Goal: Task Accomplishment & Management: Complete application form

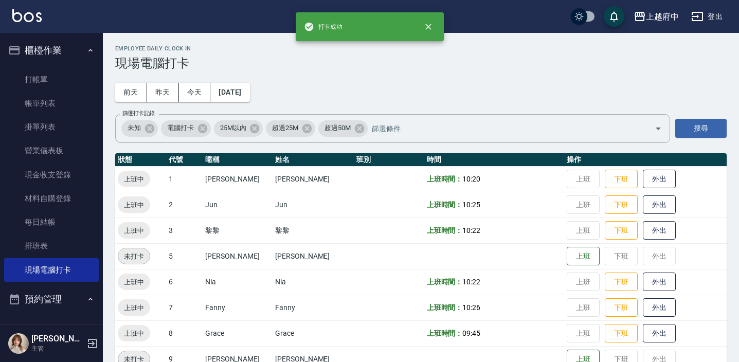
scroll to position [331, 0]
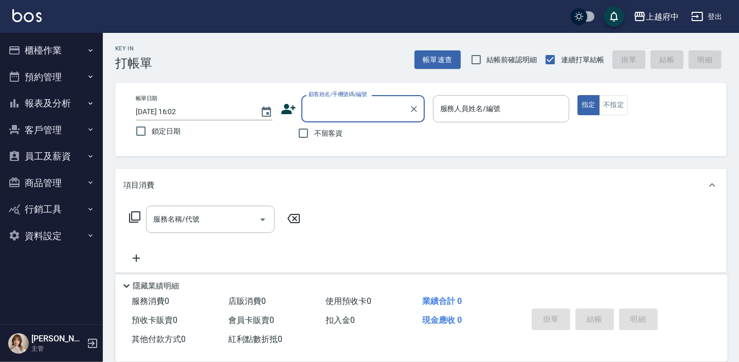
type input "t"
click at [313, 108] on input "T0738" at bounding box center [355, 109] width 99 height 18
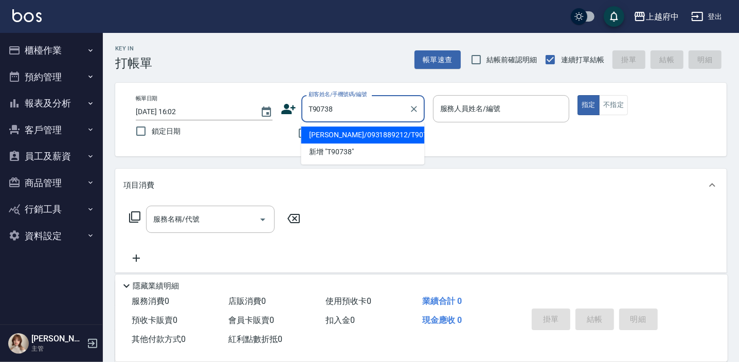
click at [340, 130] on li "張憲和/0931889212/T90738" at bounding box center [362, 134] width 123 height 17
type input "張憲和/0931889212/T90738"
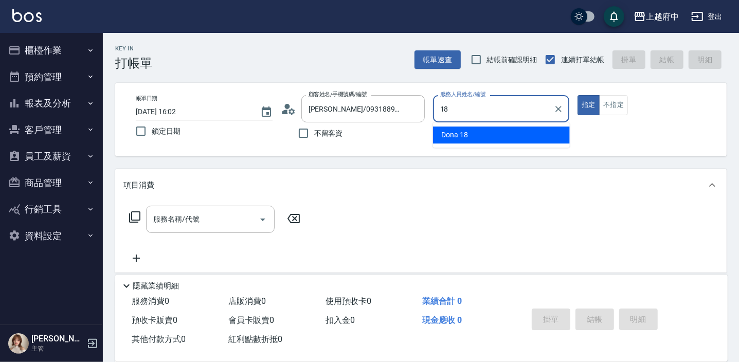
type input "18"
type button "true"
type input "Dona-18"
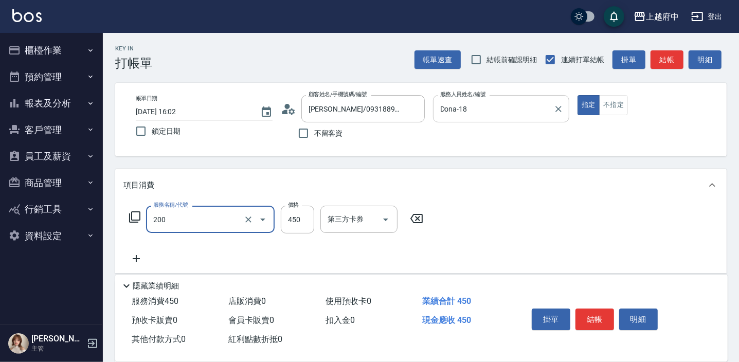
type input "有機洗髮(200)"
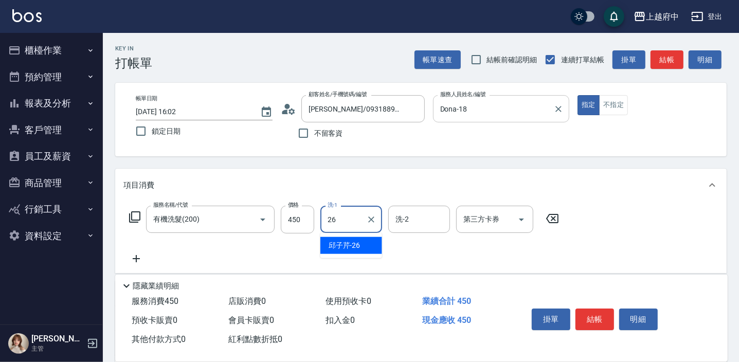
type input "邱子芹-26"
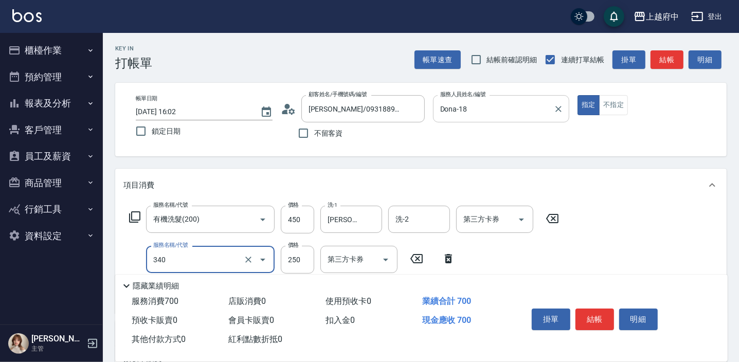
type input "剪髮(340)"
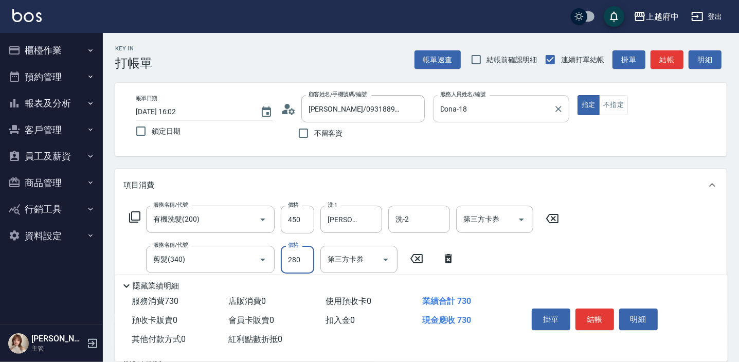
type input "280"
click at [607, 256] on div "服務名稱/代號 有機洗髮(200) 服務名稱/代號 價格 450 價格 洗-1 邱子芹-26 洗-1 洗-2 洗-2 第三方卡券 第三方卡券 服務名稱/代號 …" at bounding box center [420, 258] width 611 height 112
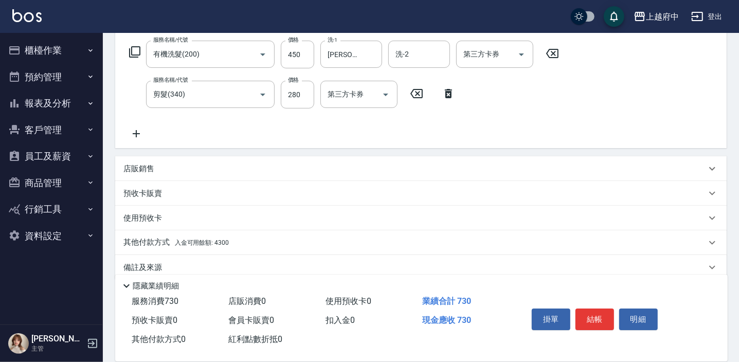
scroll to position [179, 0]
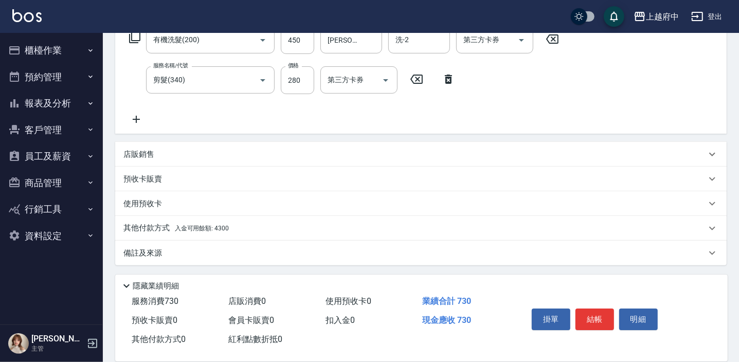
click at [203, 234] on div "其他付款方式 入金可用餘額: 4300" at bounding box center [420, 228] width 611 height 25
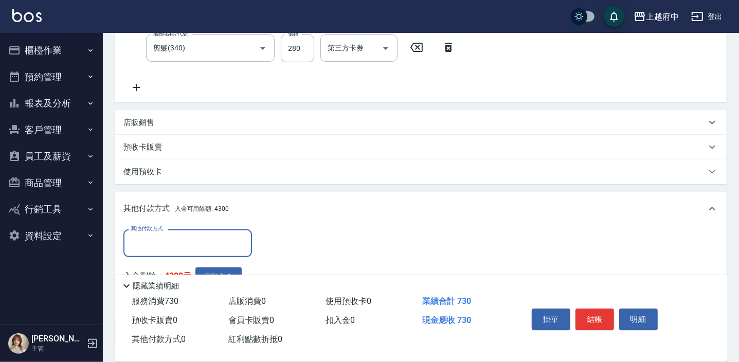
scroll to position [226, 0]
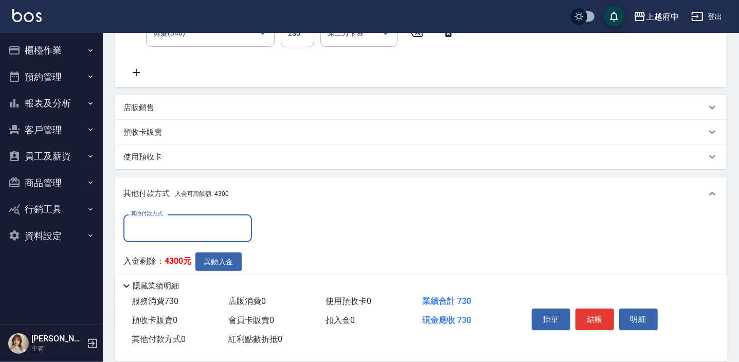
click at [177, 232] on input "其他付款方式" at bounding box center [187, 228] width 119 height 18
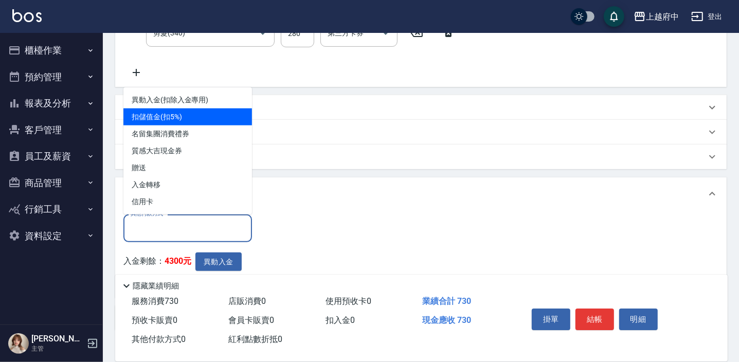
click at [190, 117] on span "扣儲值金(扣5%)" at bounding box center [187, 116] width 129 height 17
type input "扣儲值金(扣5%)"
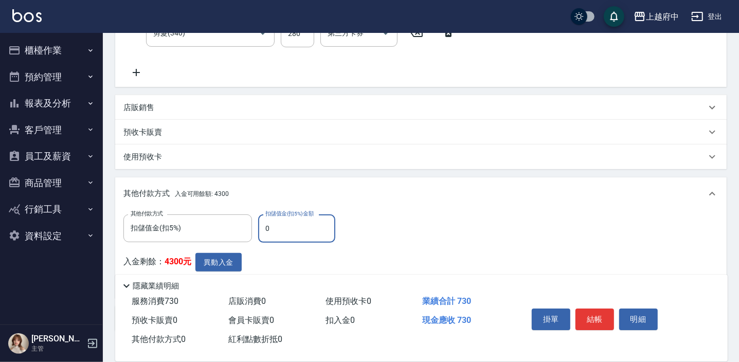
drag, startPoint x: 284, startPoint y: 231, endPoint x: 261, endPoint y: 231, distance: 23.7
click at [261, 231] on input "0" at bounding box center [296, 228] width 77 height 28
type input "730"
click at [232, 267] on button "異動入金" at bounding box center [218, 262] width 46 height 19
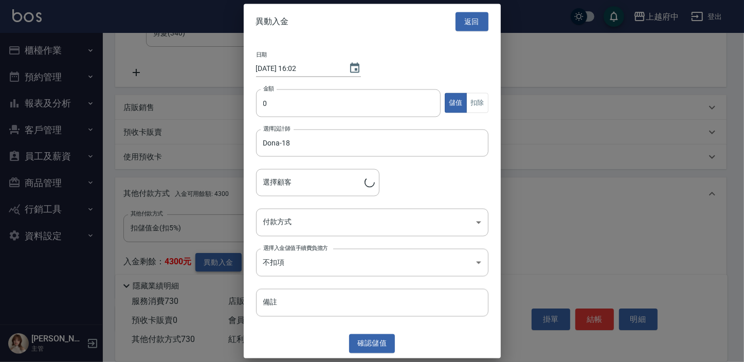
type input "張憲和/0931889212/T90738"
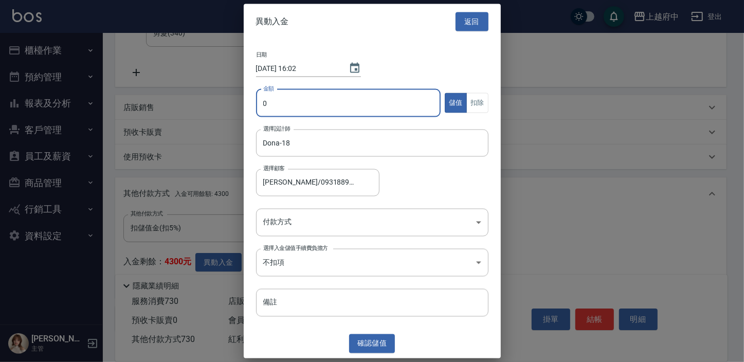
click at [335, 94] on input "0" at bounding box center [348, 103] width 185 height 28
type input "730"
click at [479, 108] on button "扣除" at bounding box center [477, 103] width 22 height 20
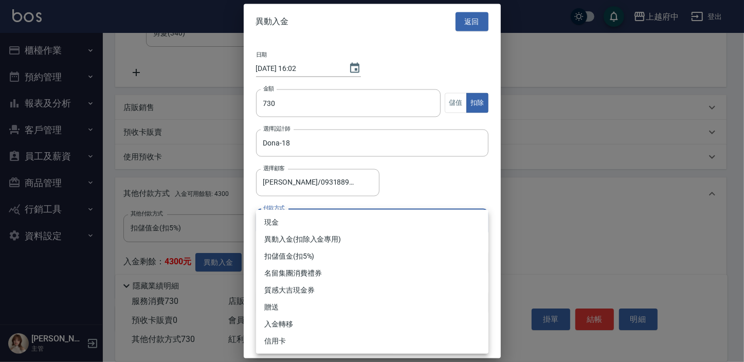
click at [328, 222] on body "上越府中 登出 櫃檯作業 打帳單 帳單列表 掛單列表 營業儀表板 現金收支登錄 材料自購登錄 每日結帳 排班表 現場電腦打卡 預約管理 預約管理 單日預約紀錄…" at bounding box center [372, 101] width 744 height 654
click at [306, 239] on li "異動入金(扣除入金專用)" at bounding box center [372, 239] width 232 height 17
type input "異動入金(扣除入金專用)"
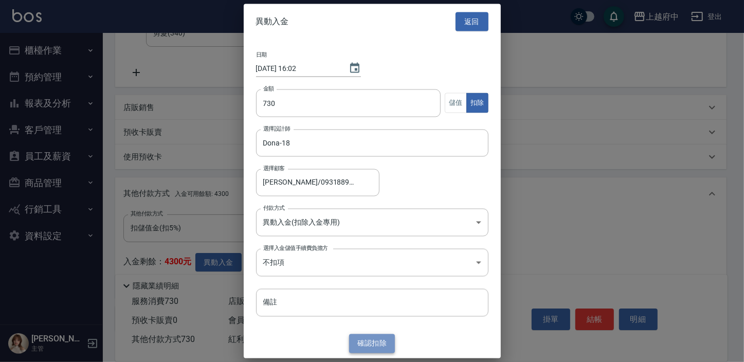
click at [384, 340] on button "確認 扣除" at bounding box center [372, 343] width 46 height 19
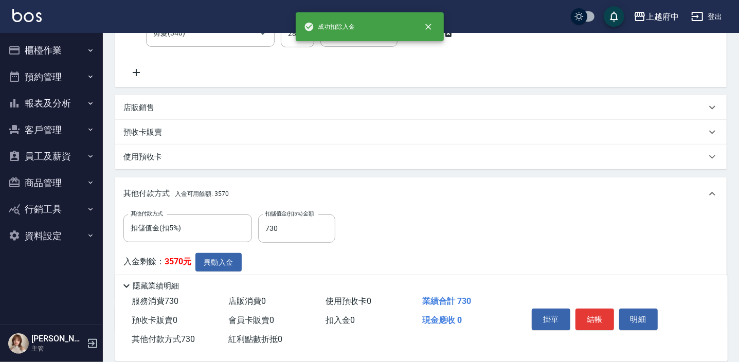
scroll to position [273, 0]
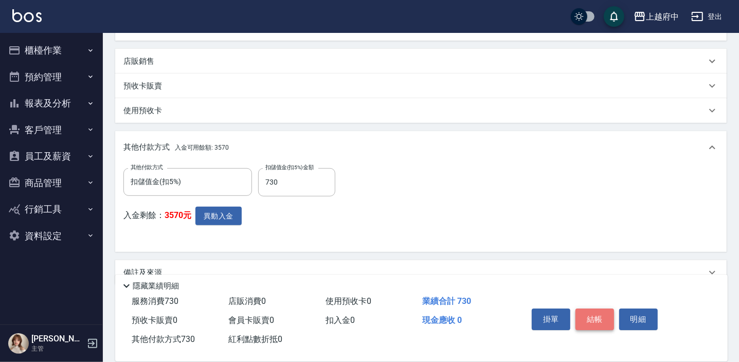
click at [602, 320] on button "結帳" at bounding box center [594, 320] width 39 height 22
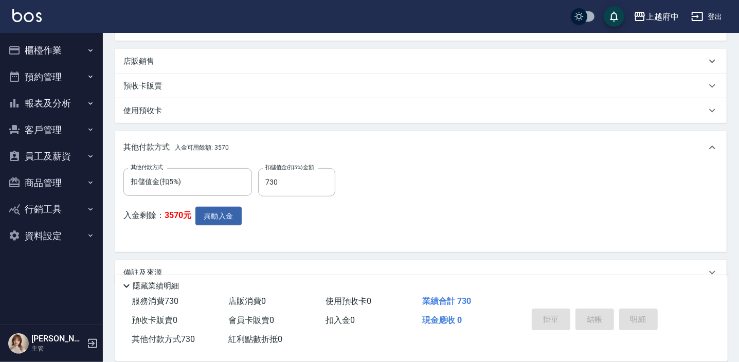
type input "2025/09/19 16:03"
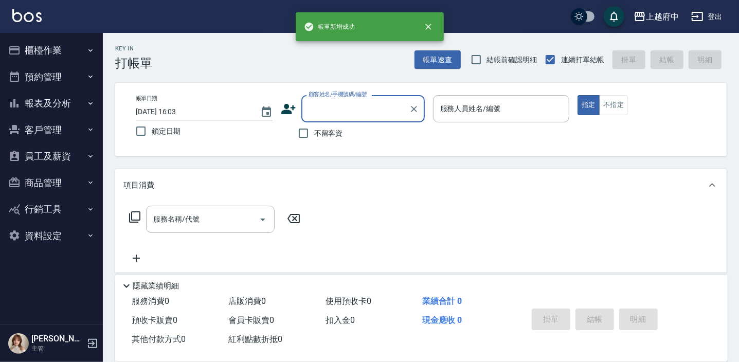
scroll to position [0, 0]
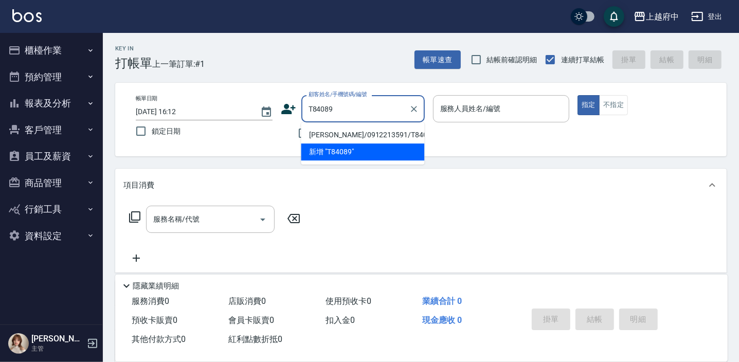
click at [341, 137] on li "[PERSON_NAME]/0912213591/T84089" at bounding box center [362, 134] width 123 height 17
type input "[PERSON_NAME]/0912213591/T84089"
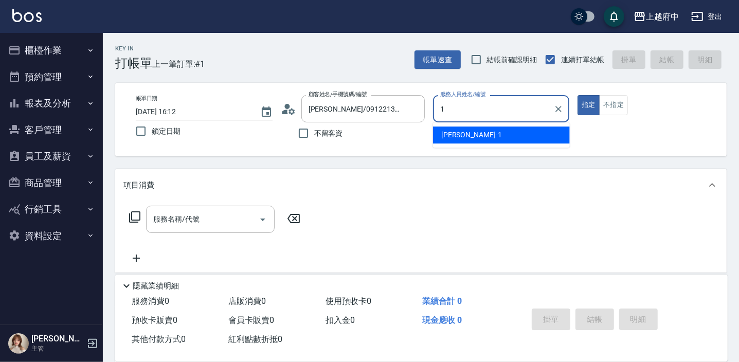
type input "Annie -1"
type button "true"
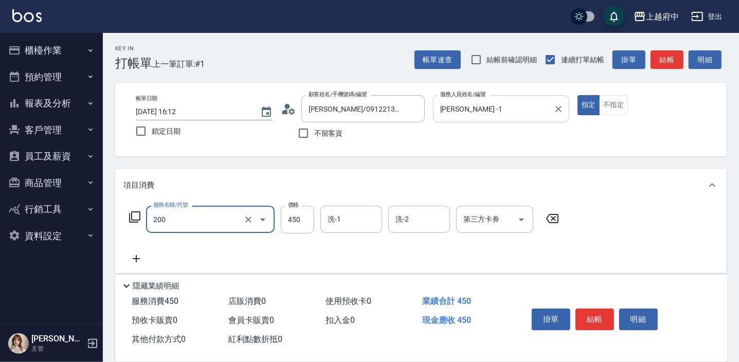
type input "有機洗髮(200)"
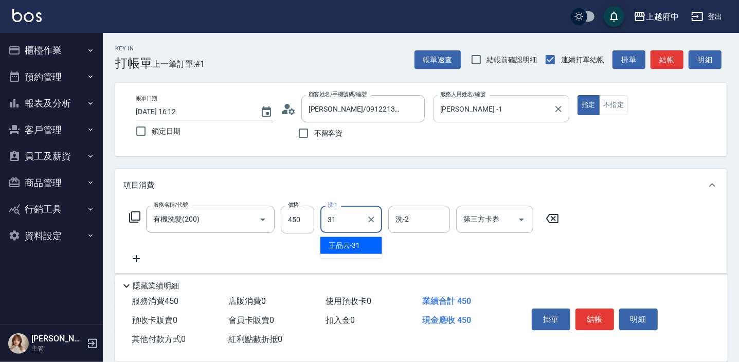
type input "王品云-31"
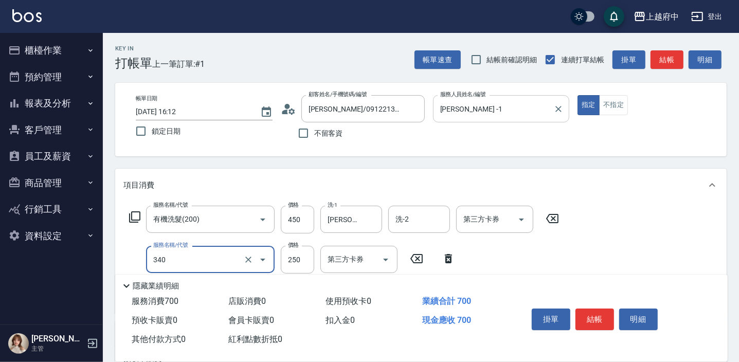
type input "剪髮(340)"
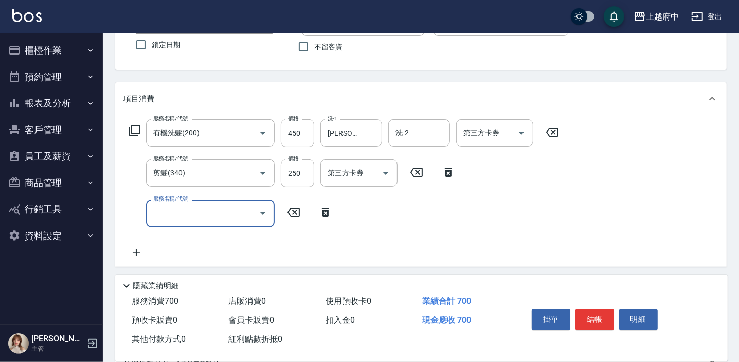
scroll to position [93, 0]
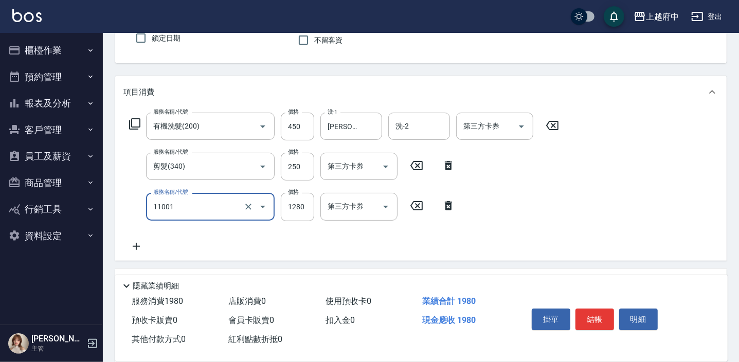
type input "燙髮S(11001)"
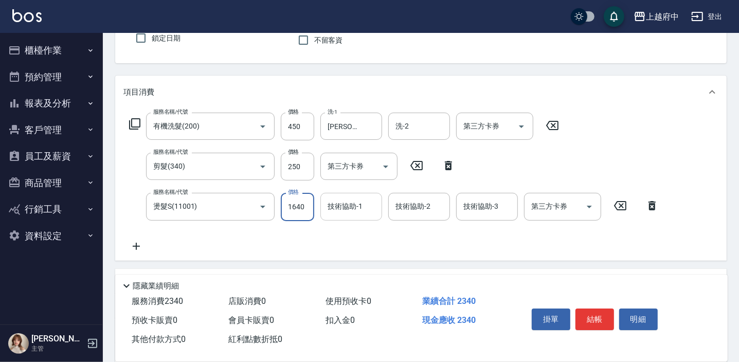
type input "1640"
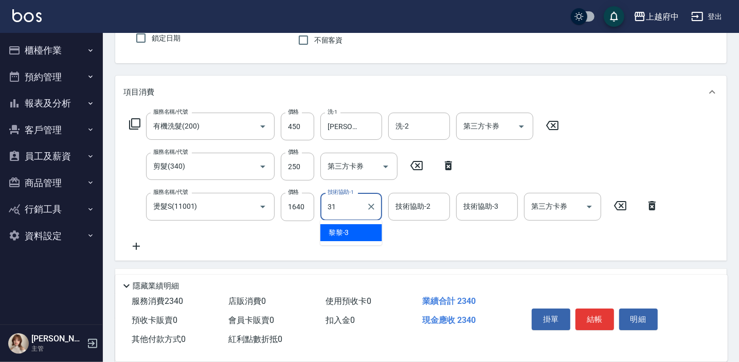
type input "王品云-31"
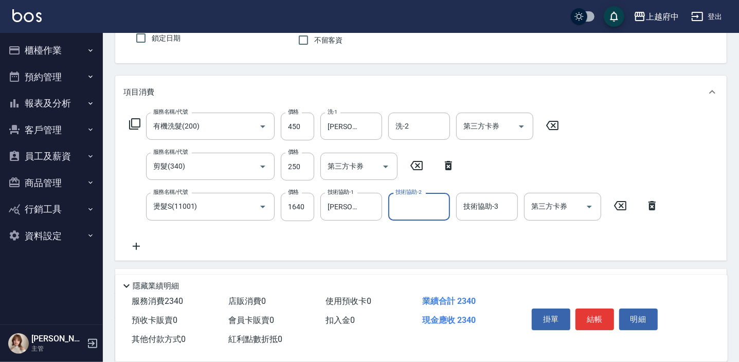
click at [380, 243] on div "服務名稱/代號 有機洗髮(200) 服務名稱/代號 價格 450 價格 洗-1 王品云-31 洗-1 洗-2 洗-2 第三方卡券 第三方卡券 服務名稱/代號 …" at bounding box center [393, 182] width 541 height 139
click at [595, 319] on button "結帳" at bounding box center [594, 320] width 39 height 22
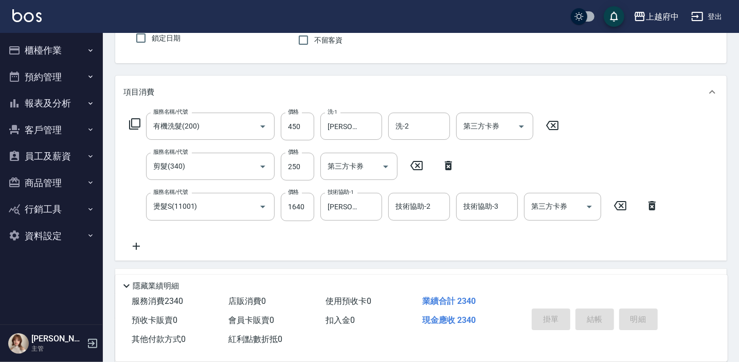
type input "2025/09/19 16:14"
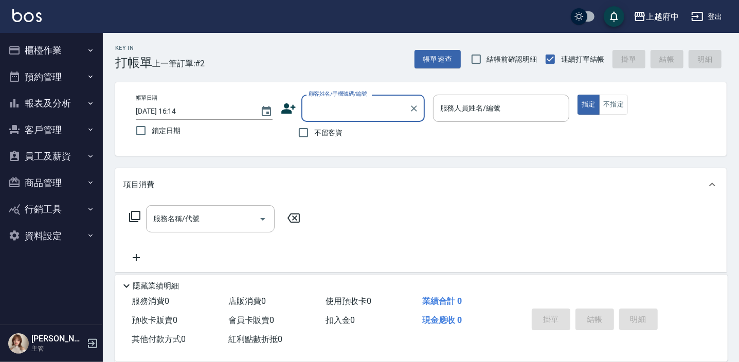
scroll to position [0, 0]
click at [285, 108] on icon at bounding box center [288, 108] width 15 height 15
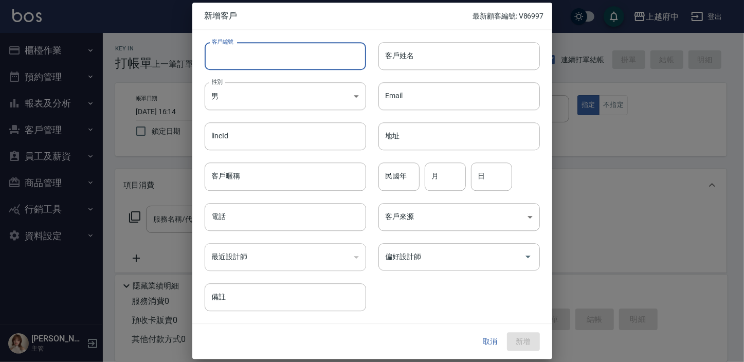
click at [231, 53] on input "客戶編號" at bounding box center [285, 56] width 161 height 28
type input "0975226446"
click at [422, 49] on input "客戶姓名" at bounding box center [458, 56] width 161 height 28
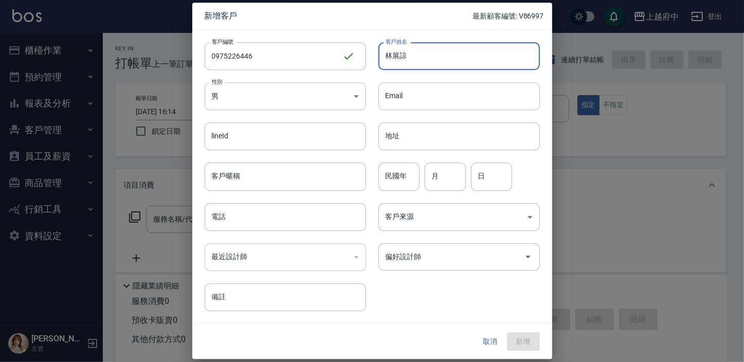
type input "林展諒"
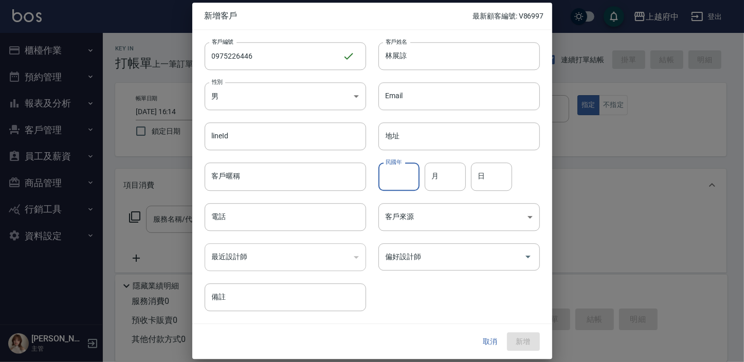
click at [397, 180] on input "民國年" at bounding box center [398, 177] width 41 height 28
type input "85"
type input "10"
type input "8"
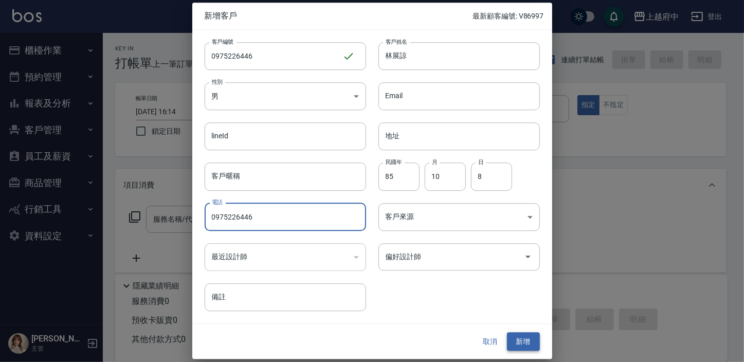
type input "0975226446"
click at [530, 345] on button "新增" at bounding box center [523, 341] width 33 height 19
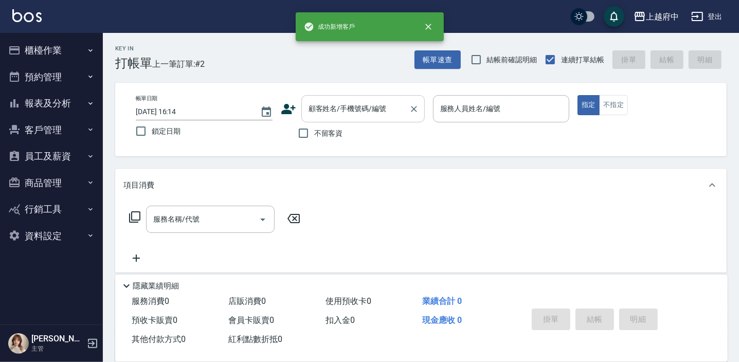
click at [329, 117] on input "顧客姓名/手機號碼/編號" at bounding box center [355, 109] width 99 height 18
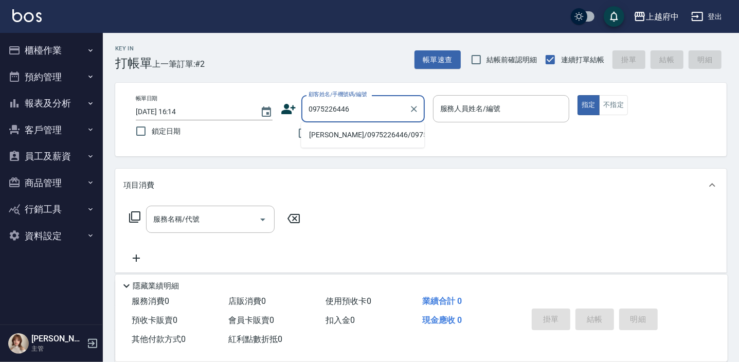
click at [355, 134] on li "林展諒/0975226446/0975226446" at bounding box center [362, 134] width 123 height 17
type input "林展諒/0975226446/0975226446"
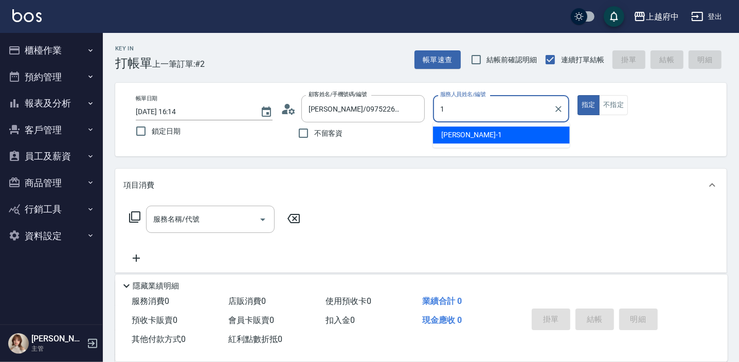
type input "Annie -1"
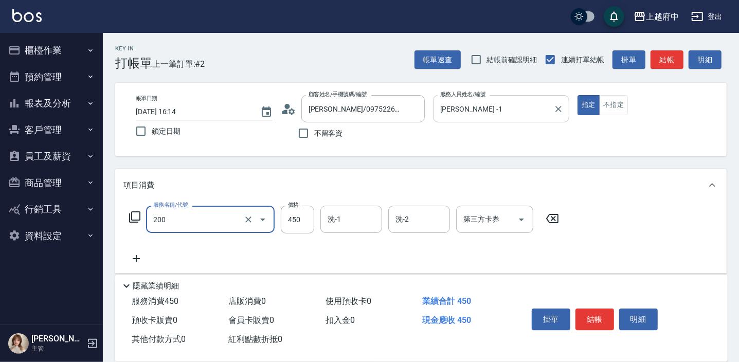
type input "有機洗髮(200)"
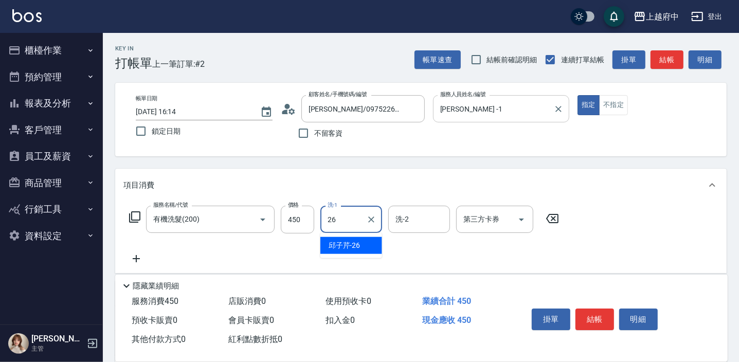
type input "邱子芹-26"
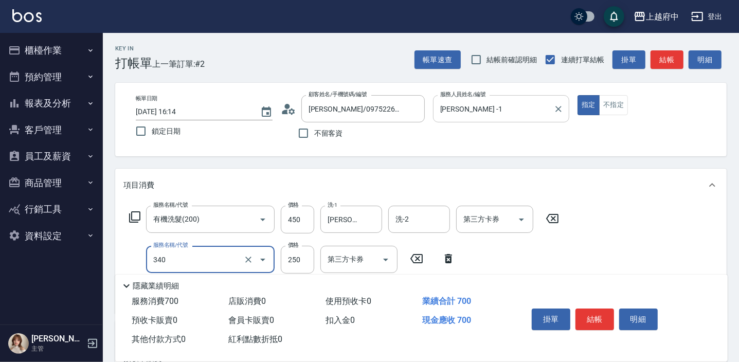
type input "剪髮(340)"
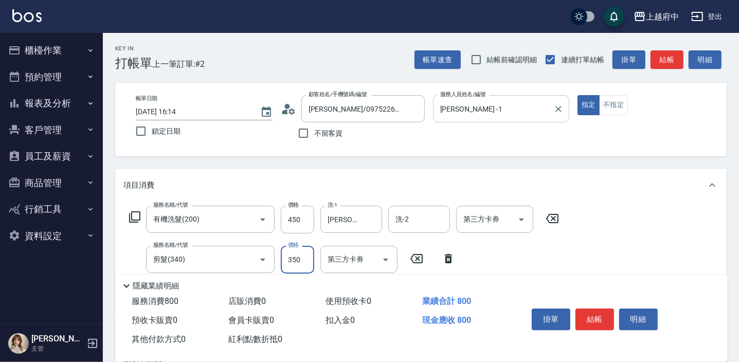
type input "350"
click at [535, 251] on div "服務名稱/代號 有機洗髮(200) 服務名稱/代號 價格 450 價格 洗-1 邱子芹-26 洗-1 洗-2 洗-2 第三方卡券 第三方卡券 服務名稱/代號 …" at bounding box center [344, 255] width 442 height 99
click at [602, 321] on button "結帳" at bounding box center [594, 320] width 39 height 22
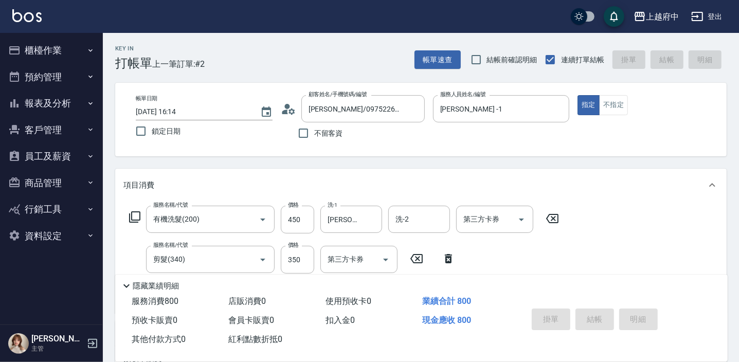
type input "2025/09/19 16:15"
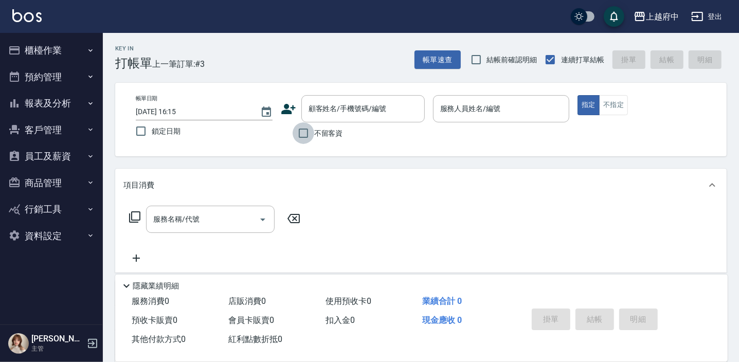
click at [304, 134] on input "不留客資" at bounding box center [304, 133] width 22 height 22
checkbox input "true"
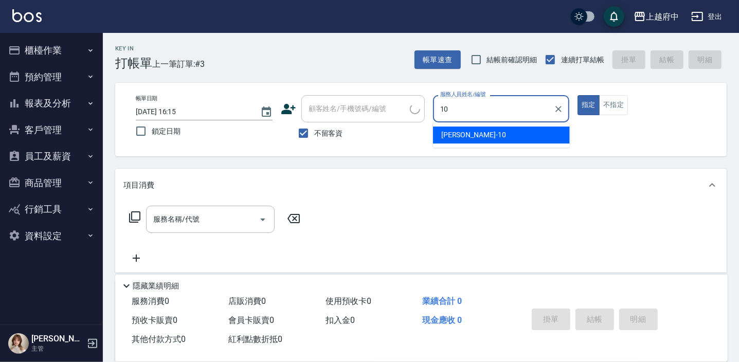
type input "Kevin-10"
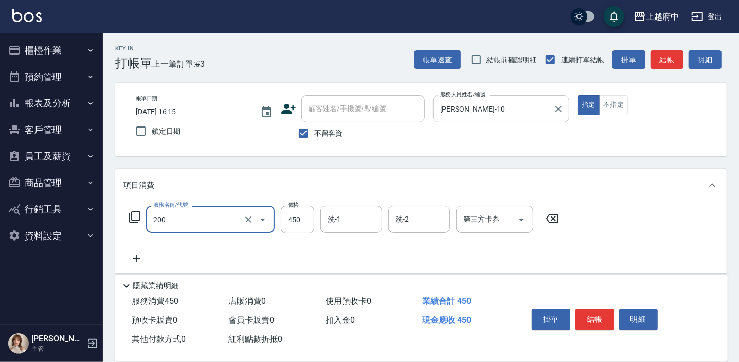
type input "有機洗髮(200)"
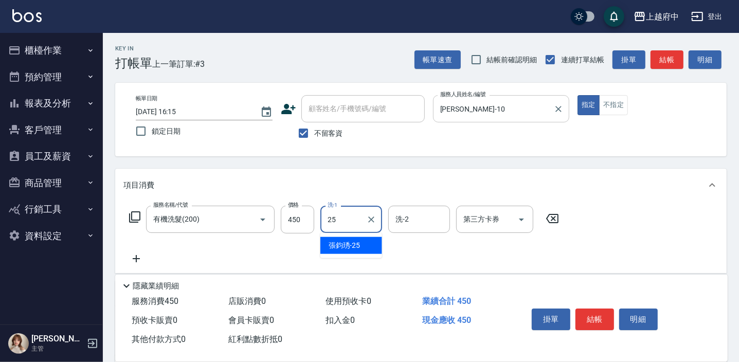
type input "張鈞琇-25"
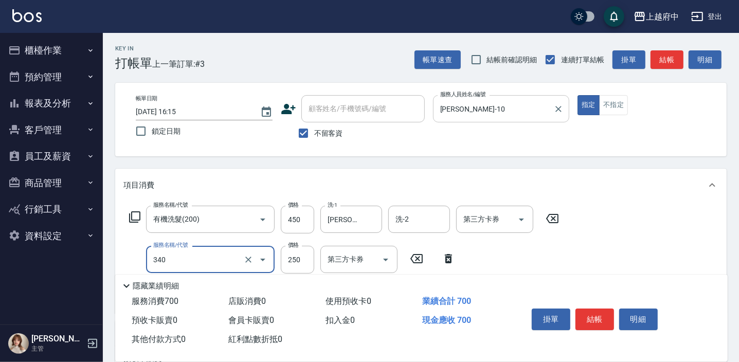
type input "剪髮(340)"
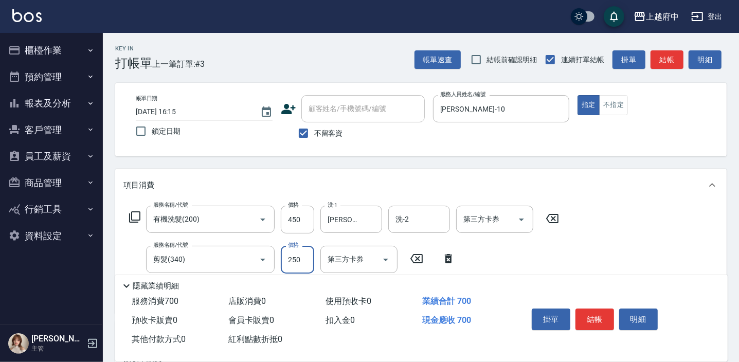
click at [510, 260] on div "服務名稱/代號 有機洗髮(200) 服務名稱/代號 價格 450 價格 洗-1 張鈞琇-25 洗-1 洗-2 洗-2 第三方卡券 第三方卡券 服務名稱/代號 …" at bounding box center [344, 255] width 442 height 99
click at [596, 312] on button "結帳" at bounding box center [594, 320] width 39 height 22
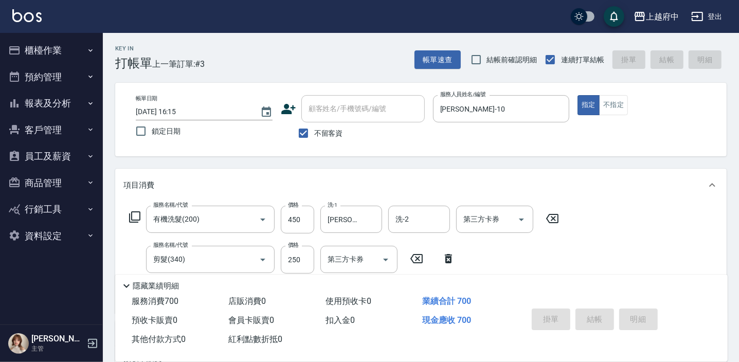
type input "2025/09/19 16:16"
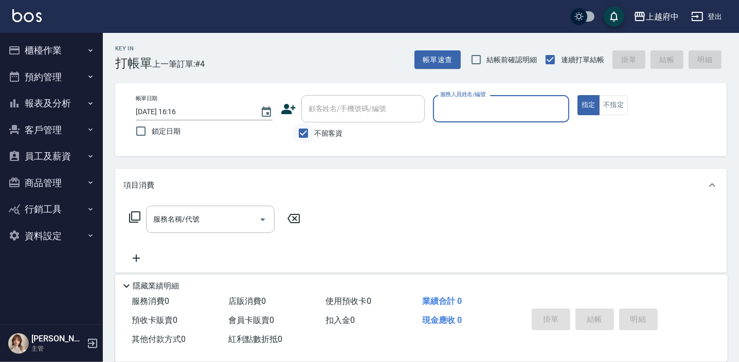
click at [303, 133] on input "不留客資" at bounding box center [304, 133] width 22 height 22
checkbox input "false"
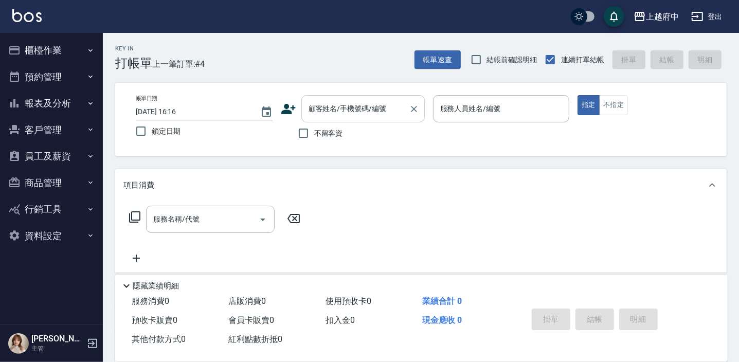
click at [318, 117] on input "顧客姓名/手機號碼/編號" at bounding box center [355, 109] width 99 height 18
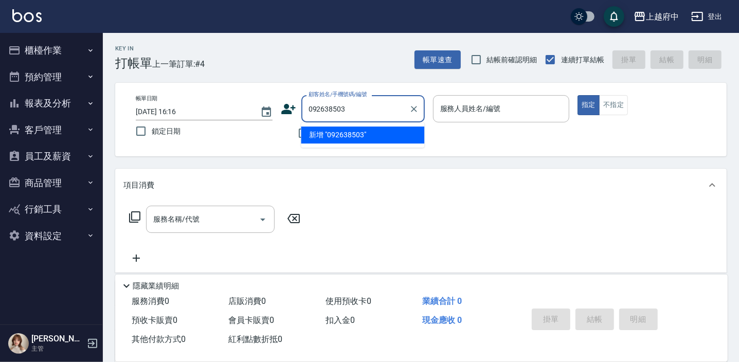
type input "0926385039"
click at [406, 107] on div "0926385039 顧客姓名/手機號碼/編號" at bounding box center [362, 108] width 123 height 27
click at [411, 108] on icon "Clear" at bounding box center [414, 109] width 10 height 10
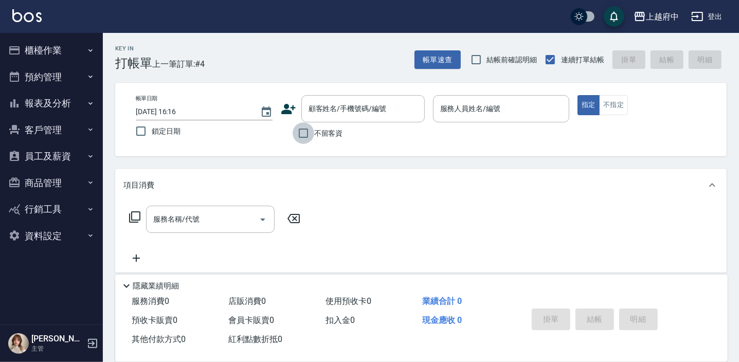
click at [310, 134] on input "不留客資" at bounding box center [304, 133] width 22 height 22
checkbox input "true"
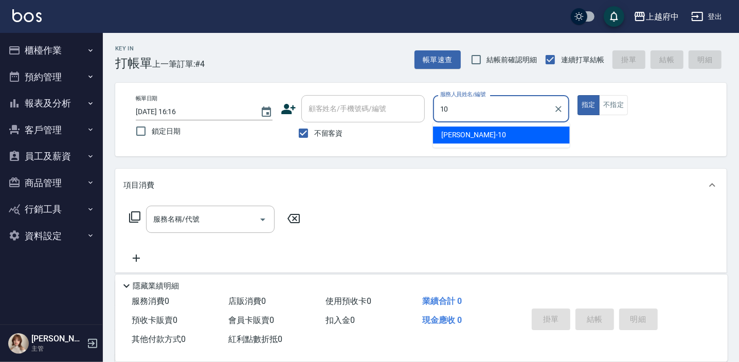
type input "Kevin-10"
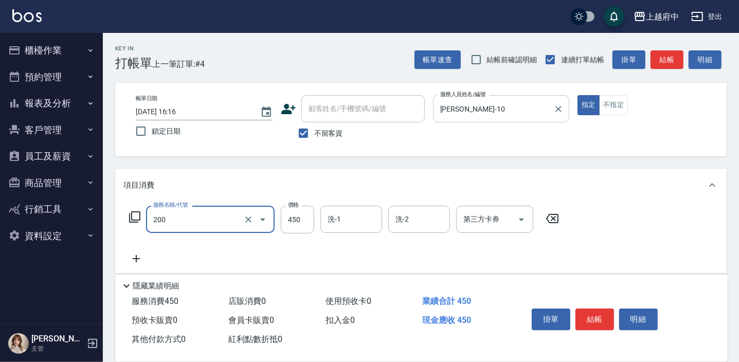
type input "有機洗髮(200)"
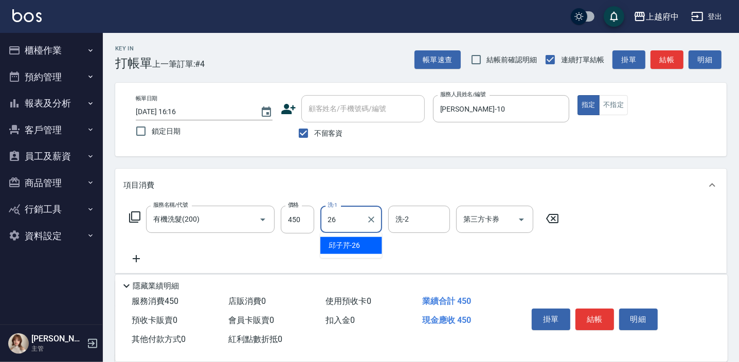
type input "26"
type input "邱子芹-26"
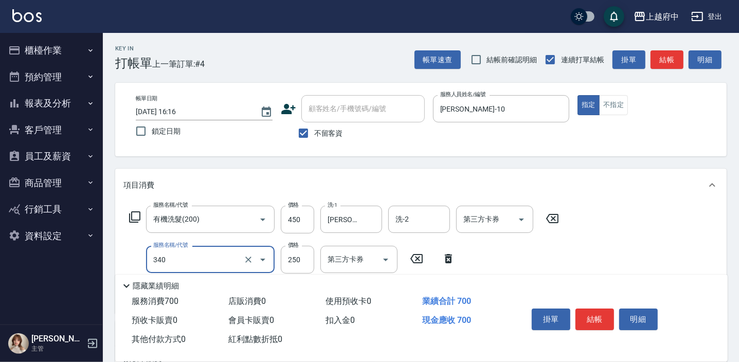
type input "剪髮(340)"
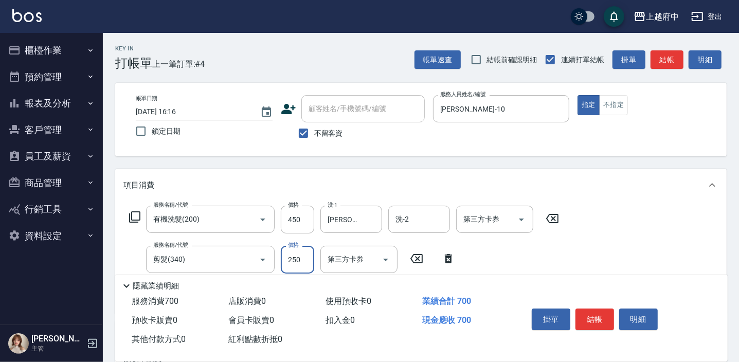
click at [484, 262] on div "服務名稱/代號 有機洗髮(200) 服務名稱/代號 價格 450 價格 洗-1 邱子芹-26 洗-1 洗-2 洗-2 第三方卡券 第三方卡券 服務名稱/代號 …" at bounding box center [344, 255] width 442 height 99
click at [591, 318] on button "結帳" at bounding box center [594, 320] width 39 height 22
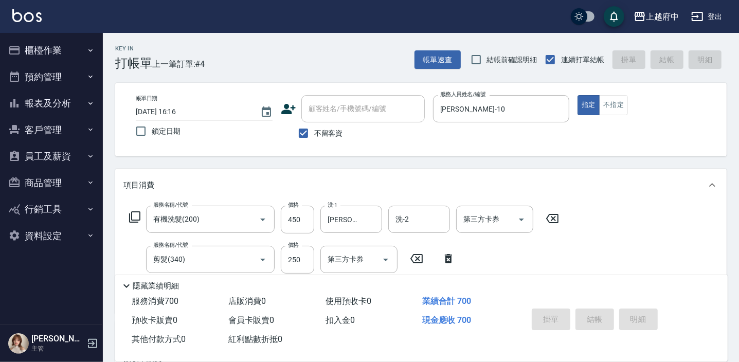
type input "2025/09/19 16:17"
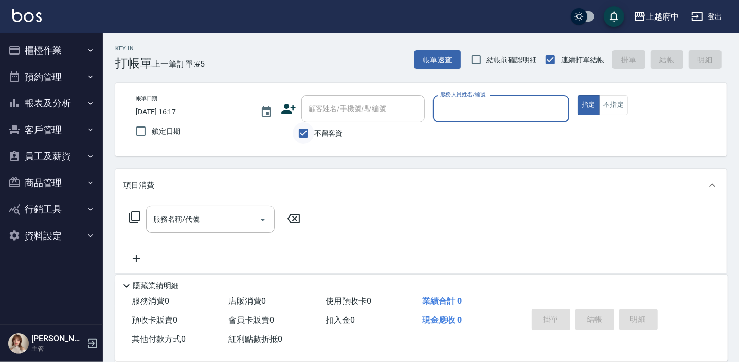
click at [302, 132] on input "不留客資" at bounding box center [304, 133] width 22 height 22
checkbox input "false"
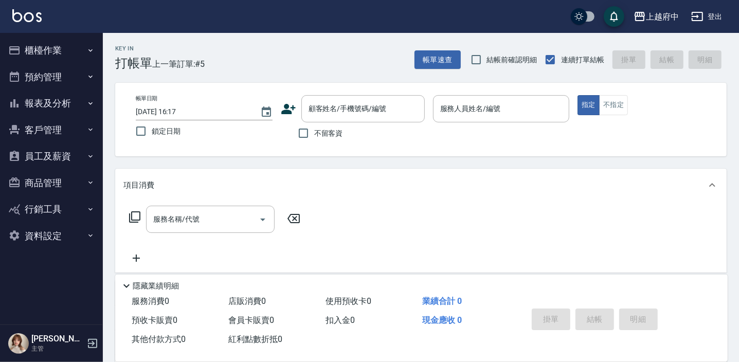
click at [288, 110] on icon at bounding box center [288, 109] width 14 height 10
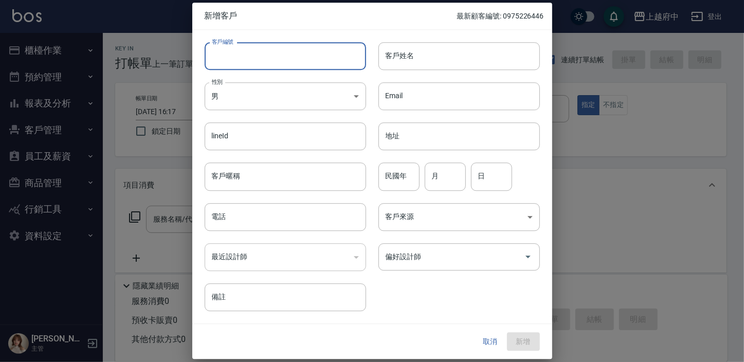
click at [257, 60] on input "客戶編號" at bounding box center [285, 56] width 161 height 28
type input "ㄒ"
type input "V86999"
click at [436, 51] on input "客戶姓名" at bounding box center [458, 56] width 161 height 28
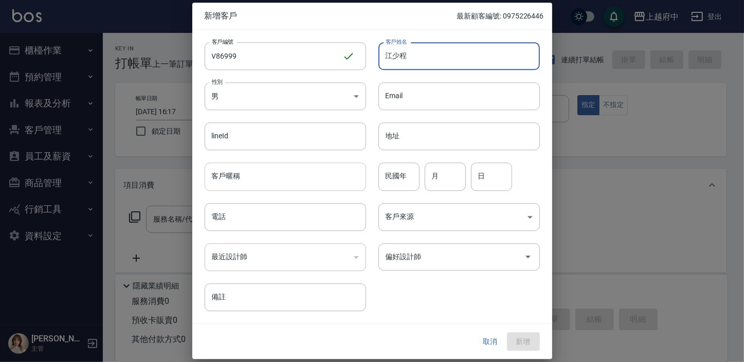
type input "江少程"
click at [243, 179] on input "客戶暱稱" at bounding box center [285, 177] width 161 height 28
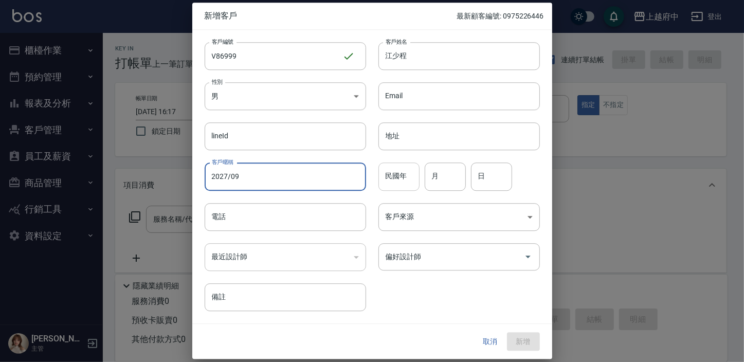
type input "2027/09"
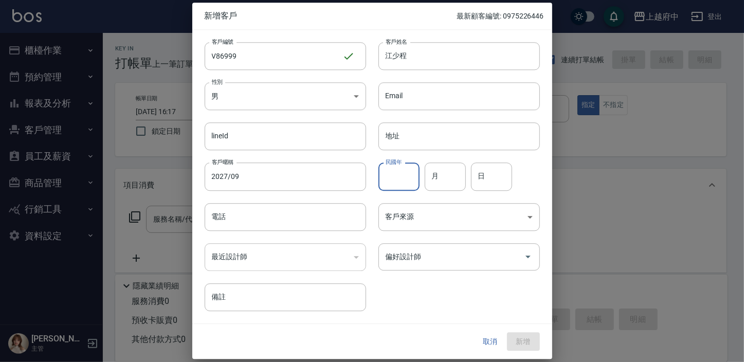
click at [409, 172] on input "民國年" at bounding box center [398, 177] width 41 height 28
type input "94"
type input "10"
type input "26"
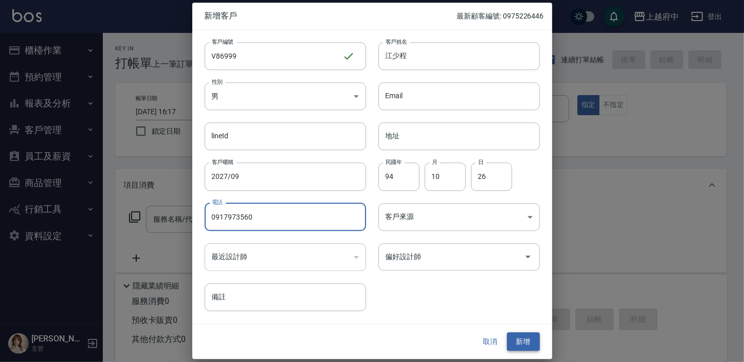
type input "0917973560"
click at [523, 339] on button "新增" at bounding box center [523, 341] width 33 height 19
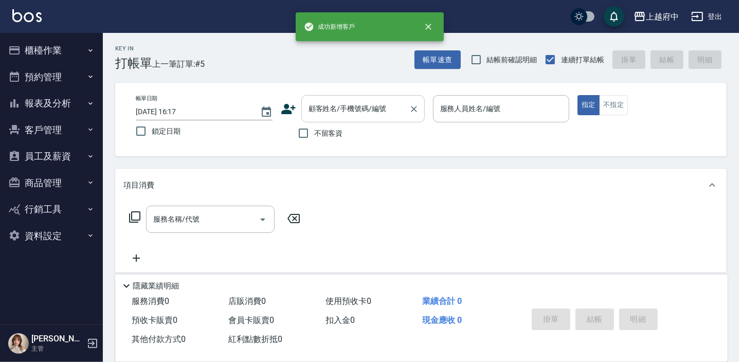
click at [331, 113] on div "顧客姓名/手機號碼/編號 顧客姓名/手機號碼/編號" at bounding box center [362, 108] width 123 height 27
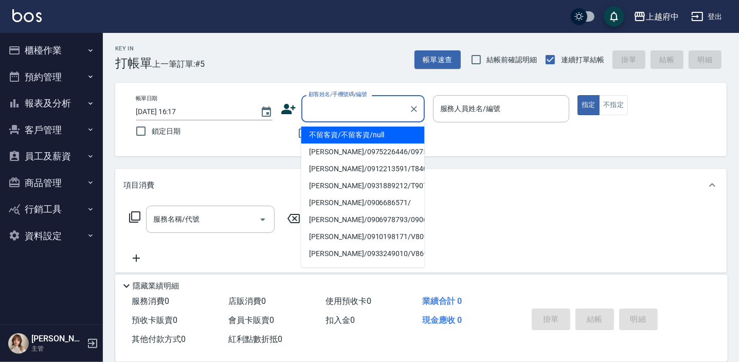
type input "ㄒ"
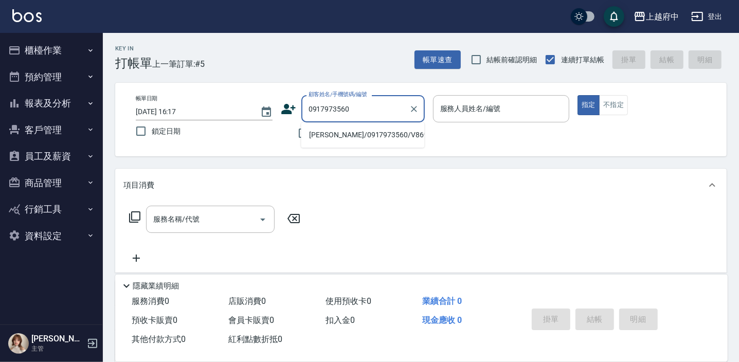
click at [362, 134] on li "江少程/0917973560/V86999" at bounding box center [362, 134] width 123 height 17
type input "江少程/0917973560/V86999"
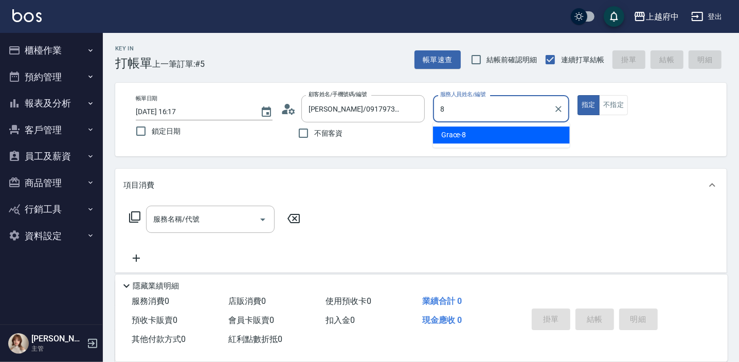
type input "Grace-8"
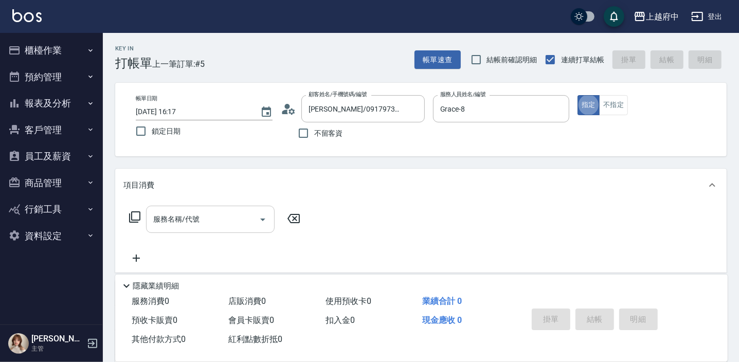
click at [220, 214] on input "服務名稱/代號" at bounding box center [203, 219] width 104 height 18
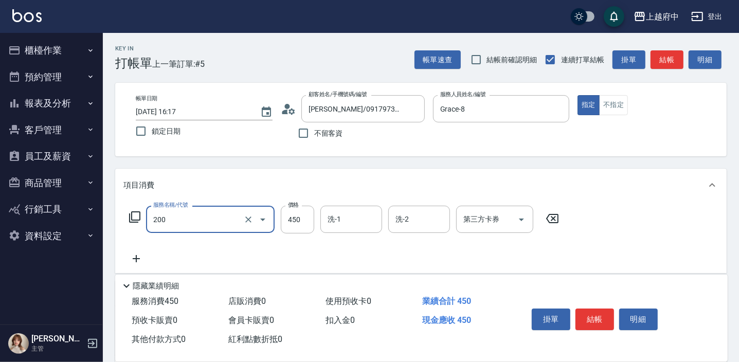
type input "有機洗髮(200)"
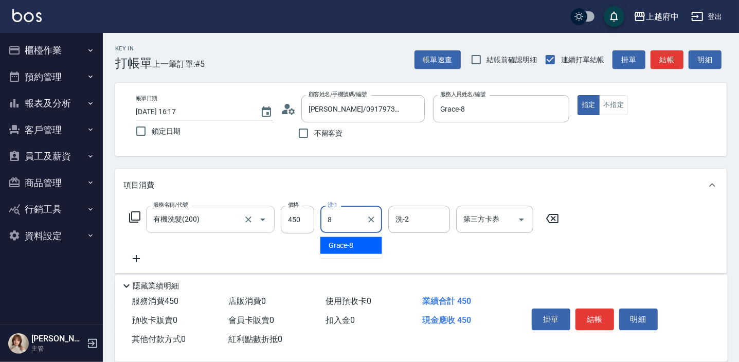
type input "Grace-8"
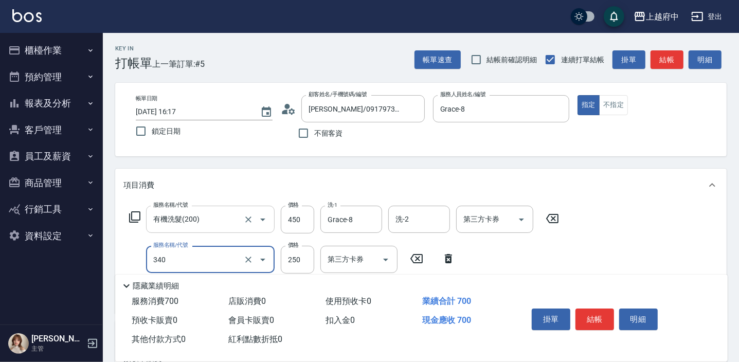
type input "剪髮(340)"
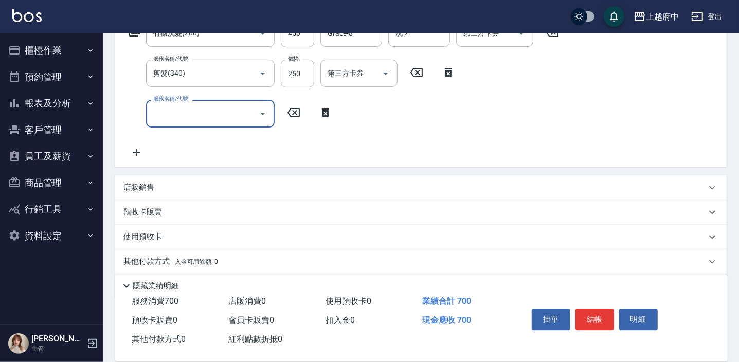
scroll to position [187, 0]
type input "燙髮S(11001)"
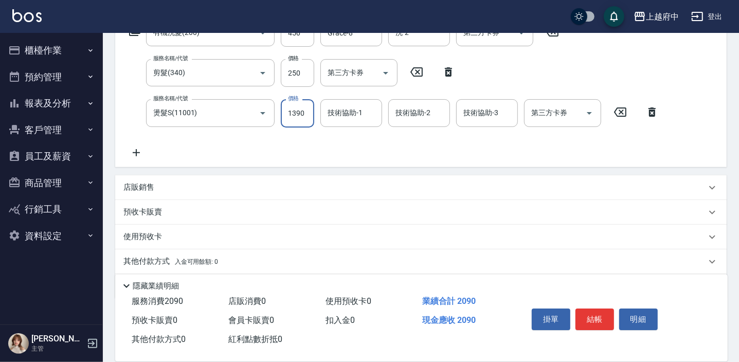
type input "1390"
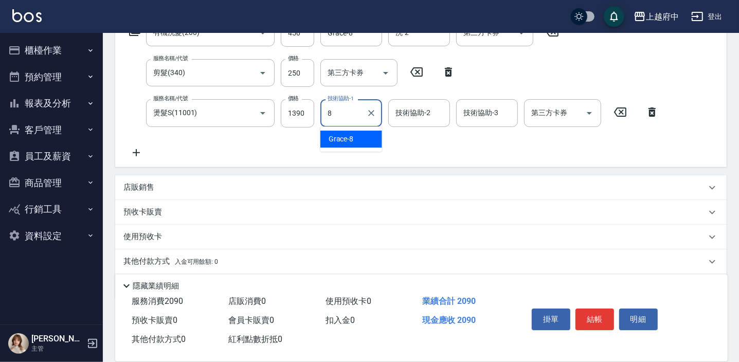
type input "Grace-8"
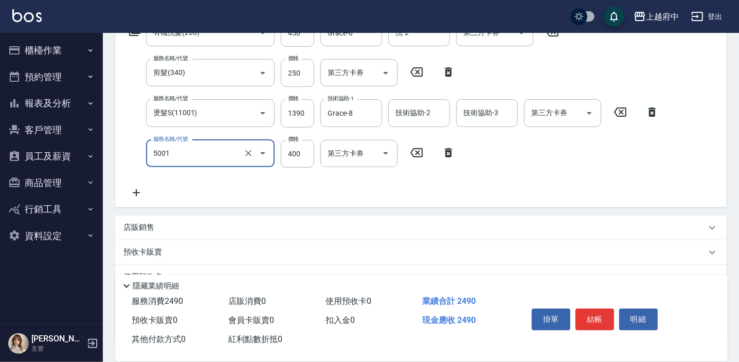
type input "側邊壓貼(5001)"
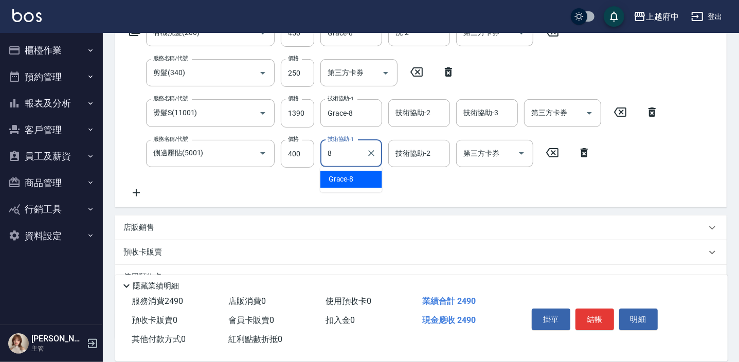
type input "Grace-8"
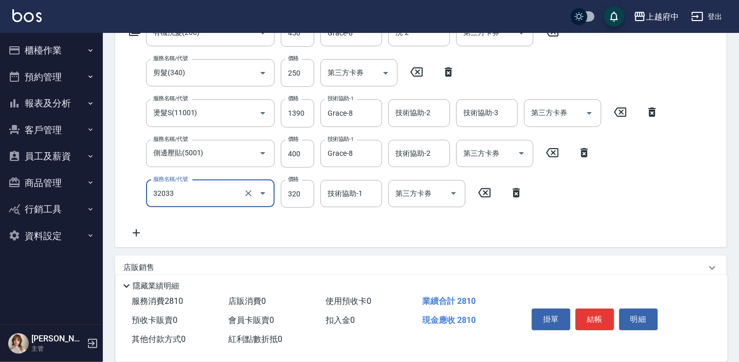
type input "頭皮隔離液(32033)"
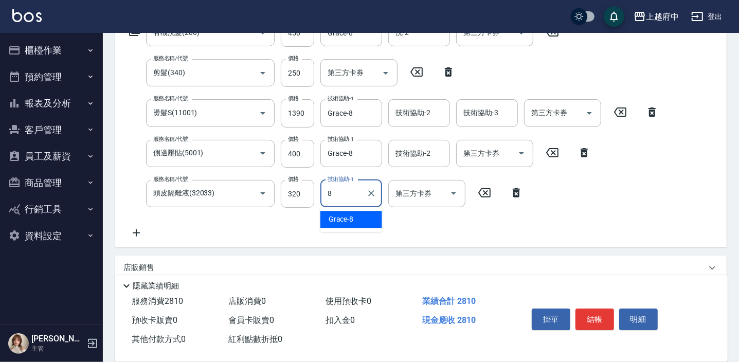
type input "Grace-8"
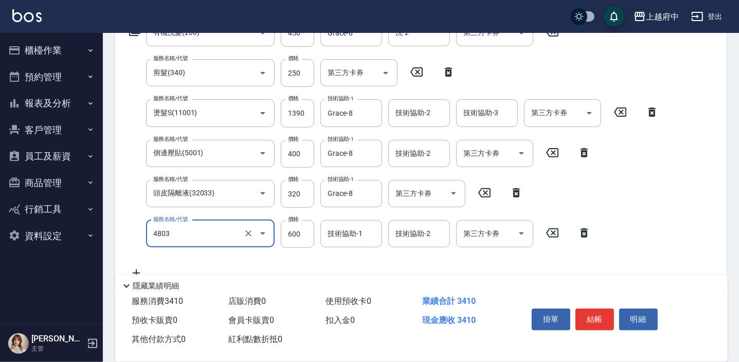
type input "潤澤修護(4803)"
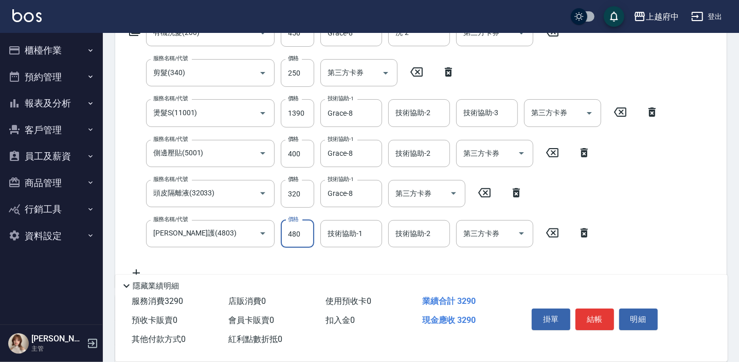
type input "480"
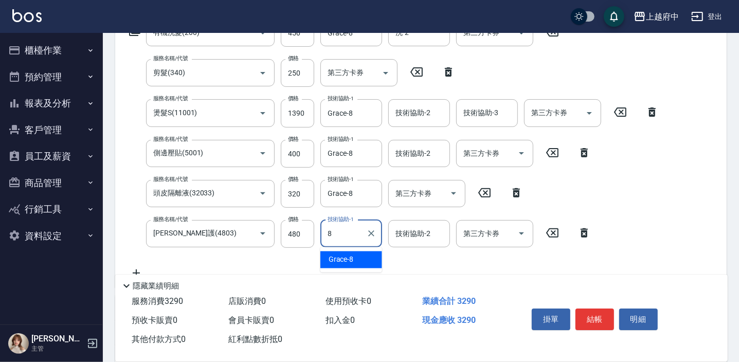
type input "Grace-8"
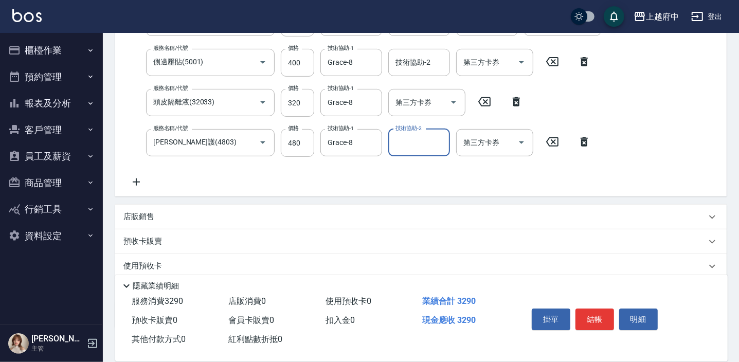
scroll to position [280, 0]
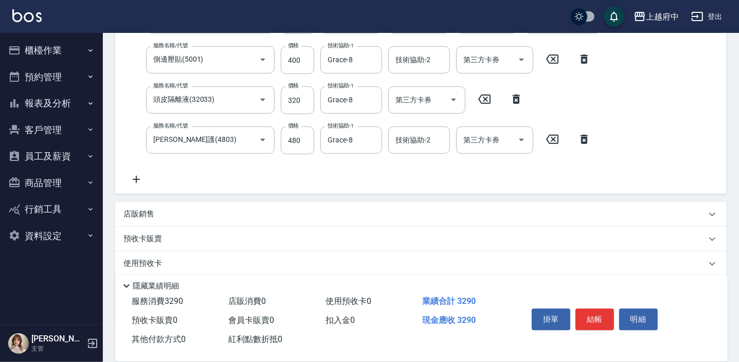
click at [140, 213] on p "店販銷售" at bounding box center [138, 214] width 31 height 11
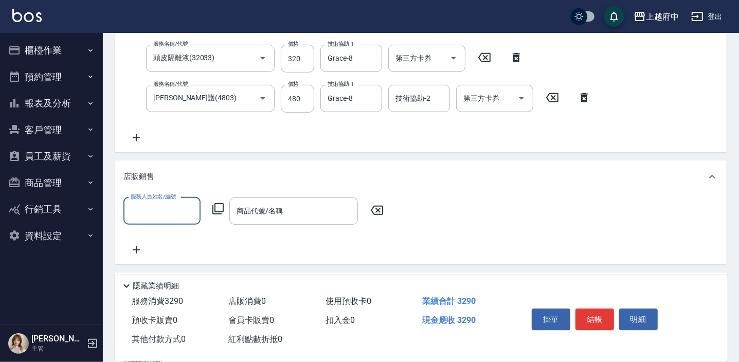
scroll to position [374, 0]
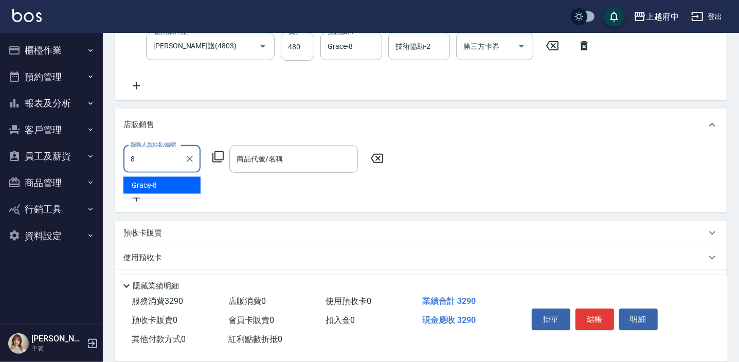
type input "Grace-8"
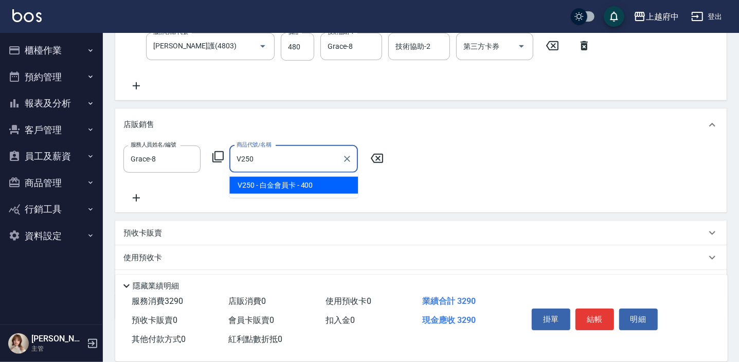
type input "白金會員卡"
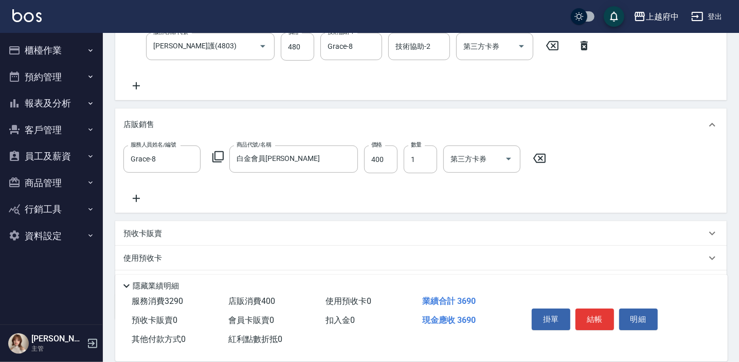
click at [346, 195] on div "服務人員姓名/編號 Grace-8 服務人員姓名/編號 商品代號/名稱 白金會員卡 商品代號/名稱 價格 400 價格 數量 1 數量 第三方卡券 第三方卡券" at bounding box center [420, 175] width 595 height 59
click at [596, 316] on button "結帳" at bounding box center [594, 320] width 39 height 22
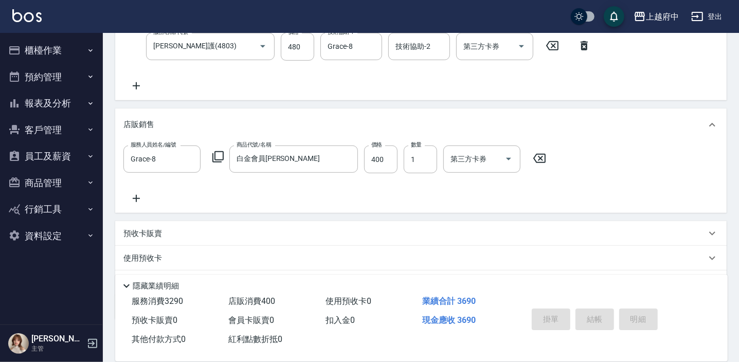
type input "2025/09/19 16:20"
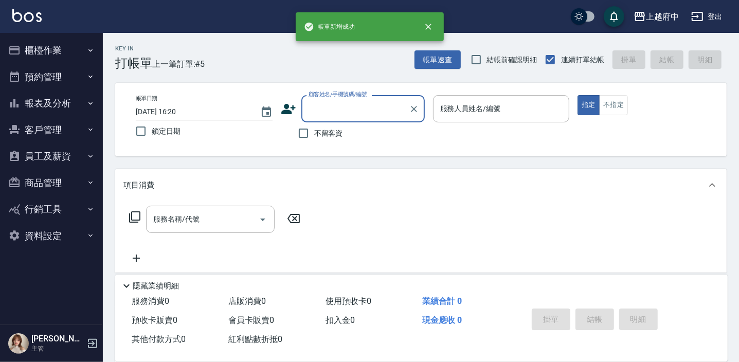
scroll to position [0, 0]
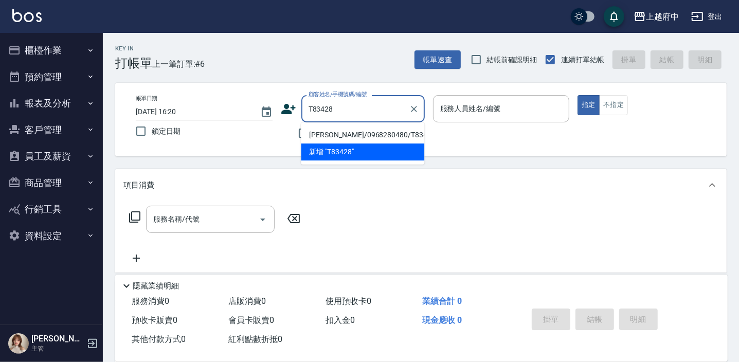
click at [374, 130] on li "陳靚恩/0968280480/T83428" at bounding box center [362, 134] width 123 height 17
type input "陳靚恩/0968280480/T83428"
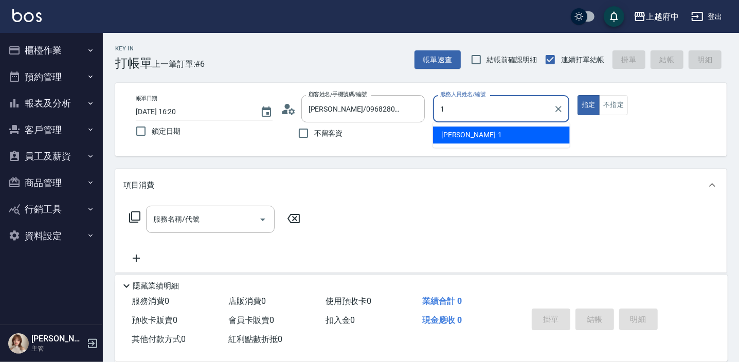
type input "Annie -1"
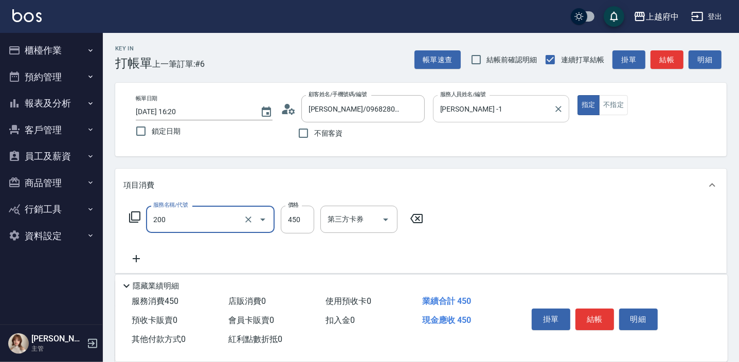
type input "有機洗髮(200)"
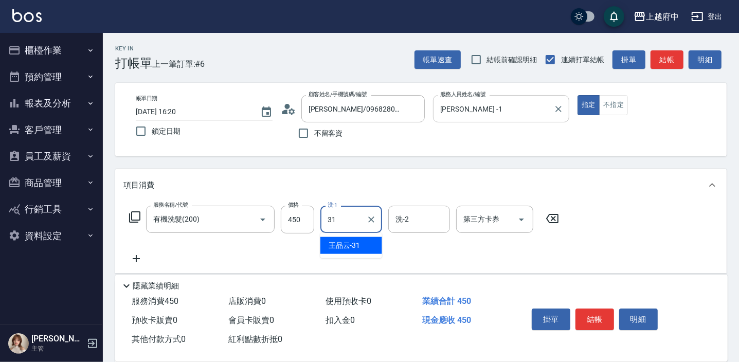
type input "王品云-31"
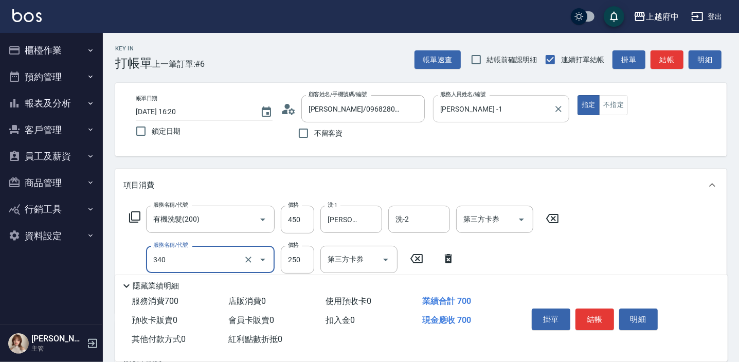
type input "剪髮(340)"
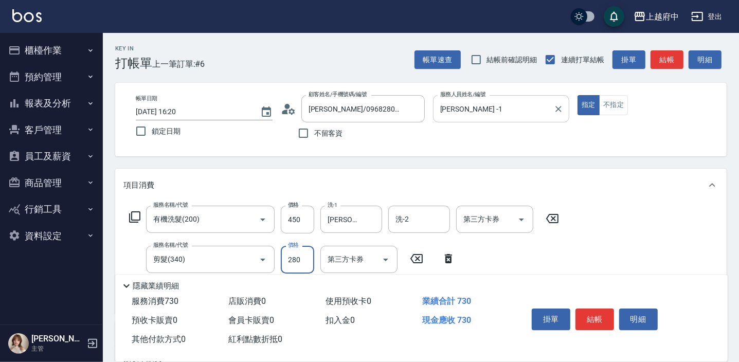
type input "280"
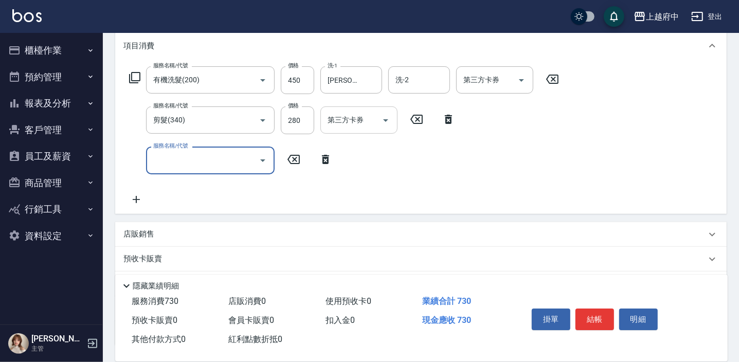
scroll to position [140, 0]
type input "側邊壓貼(5001)"
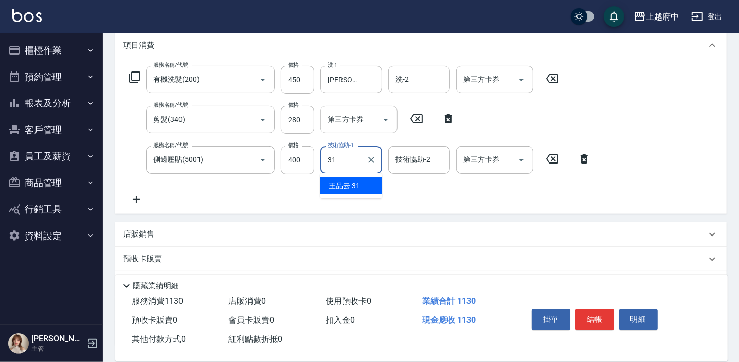
type input "王品云-31"
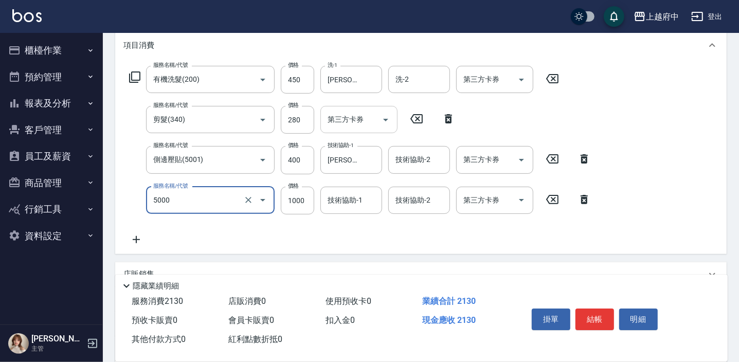
type input "毛流燙(5000)"
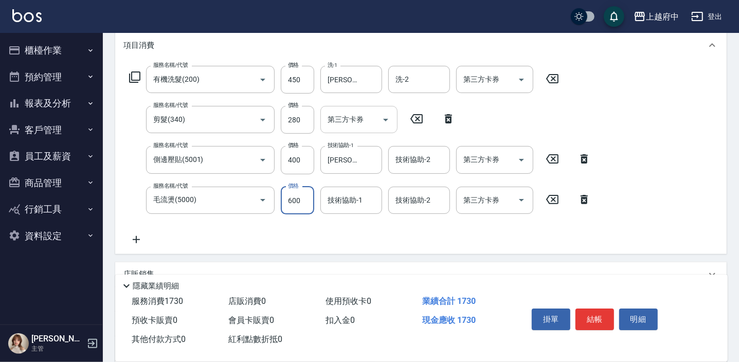
type input "600"
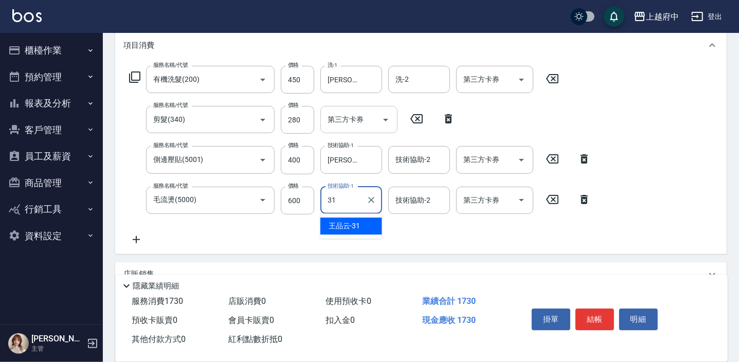
type input "王品云-31"
click at [379, 238] on div "服務名稱/代號 有機洗髮(200) 服務名稱/代號 價格 450 價格 洗-1 王品云-31 洗-1 洗-2 洗-2 第三方卡券 第三方卡券 服務名稱/代號 …" at bounding box center [360, 156] width 474 height 180
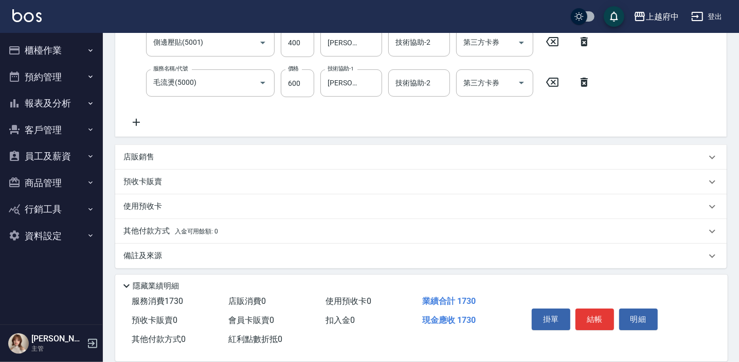
scroll to position [260, 0]
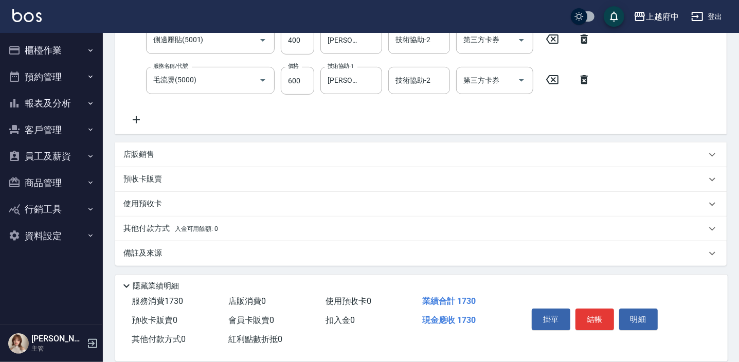
click at [138, 160] on div "店販銷售" at bounding box center [420, 154] width 611 height 25
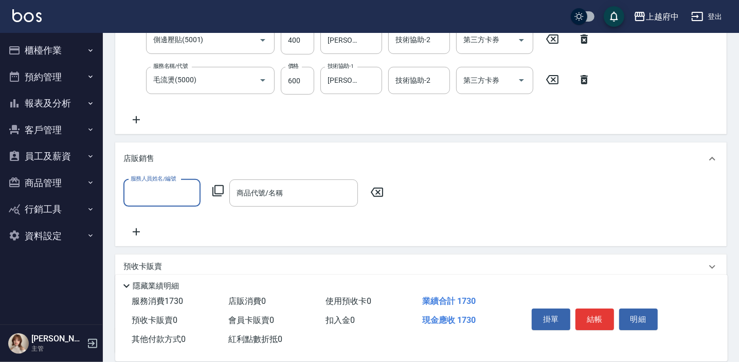
scroll to position [0, 0]
type input "Annie -1"
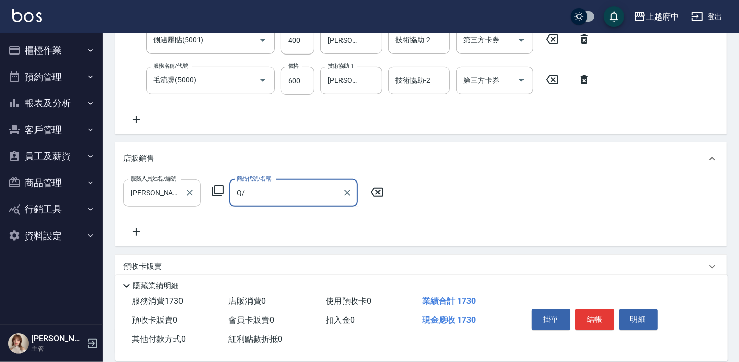
type input "Q"
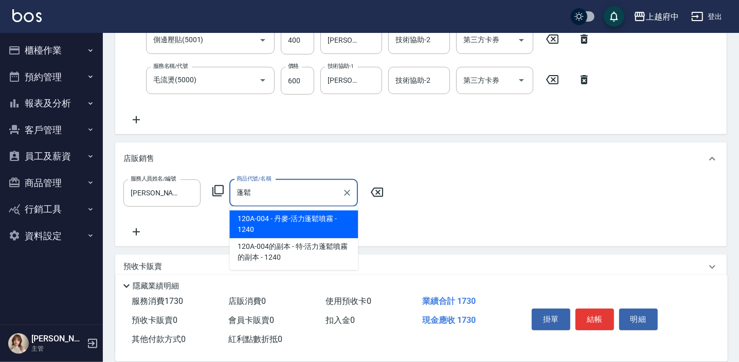
click at [301, 229] on span "120A-004 - 丹麥-活力蓬鬆噴霧 - 1240" at bounding box center [293, 224] width 129 height 28
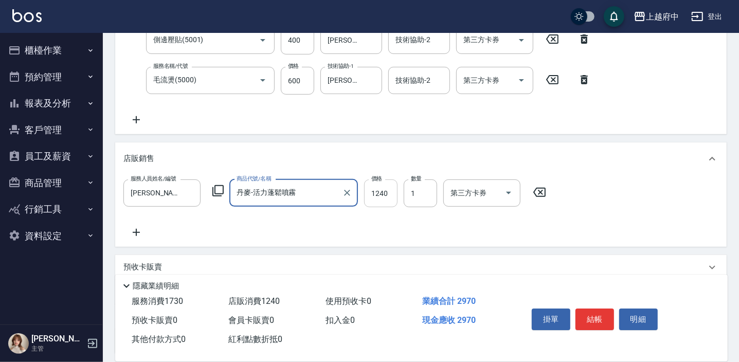
type input "丹麥-活力蓬鬆噴霧"
click at [381, 191] on input "1240" at bounding box center [380, 193] width 33 height 28
type input "1188"
drag, startPoint x: 418, startPoint y: 233, endPoint x: 412, endPoint y: 236, distance: 6.4
click at [417, 232] on div "服務人員姓名/編號 Annie -1 服務人員姓名/編號 商品代號/名稱 丹麥-活力蓬鬆噴霧 商品代號/名稱 價格 1188 價格 數量 1 數量 第三方卡券…" at bounding box center [420, 208] width 595 height 59
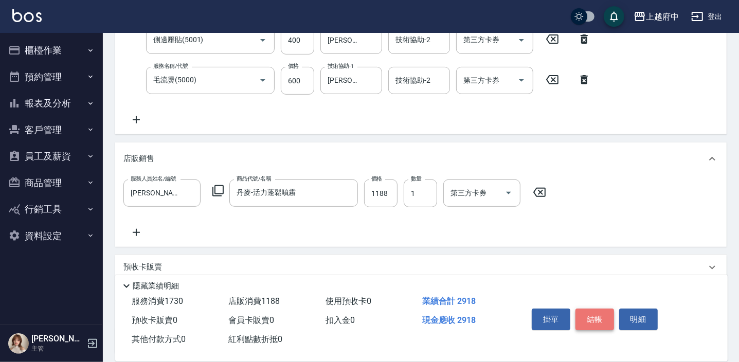
click at [591, 322] on button "結帳" at bounding box center [594, 320] width 39 height 22
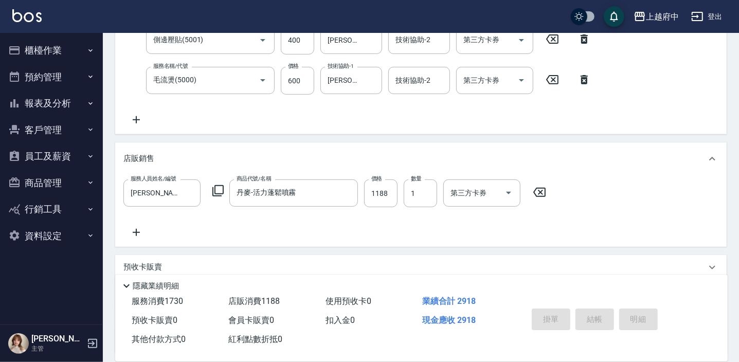
type input "2025/09/19 16:23"
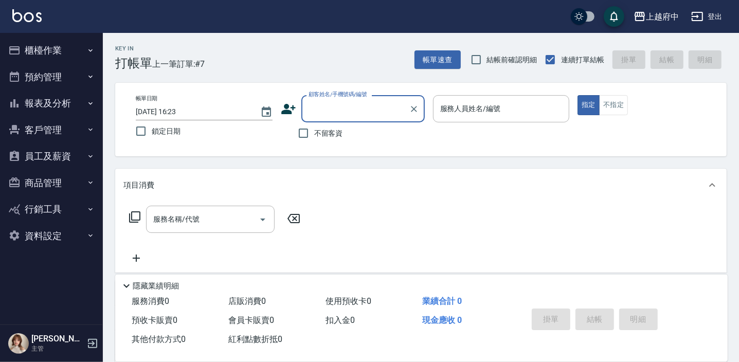
click at [286, 108] on icon at bounding box center [288, 109] width 14 height 10
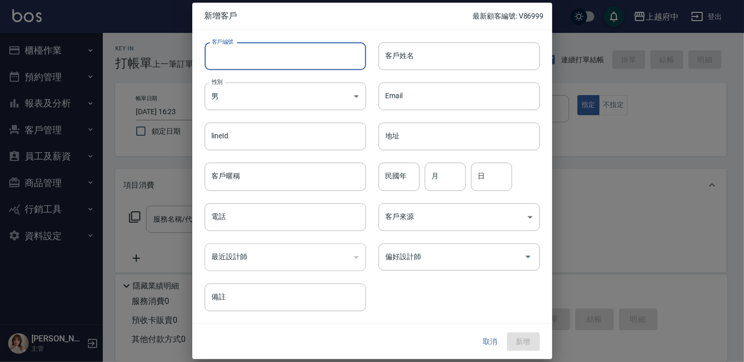
click at [281, 57] on input "客戶編號" at bounding box center [285, 56] width 161 height 28
type input "0926023721"
click at [406, 65] on input "客戶姓名" at bounding box center [458, 56] width 161 height 28
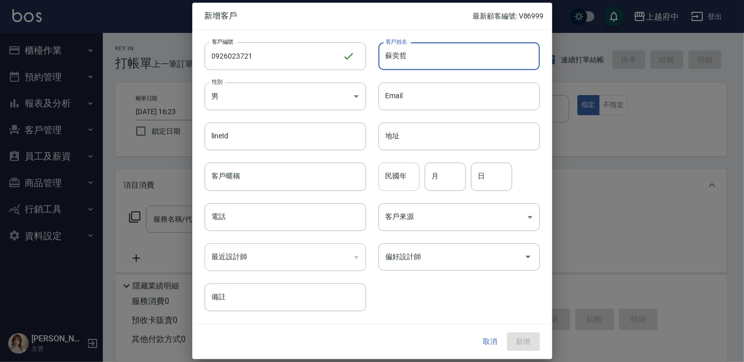
type input "蘇奕哲"
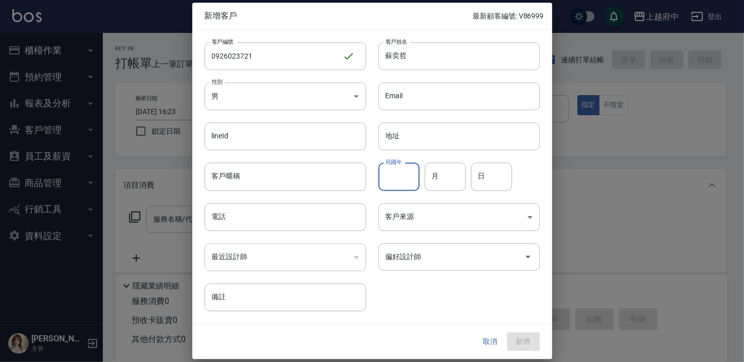
click at [406, 179] on input "民國年" at bounding box center [398, 177] width 41 height 28
type input "9"
type input "81"
type input "10"
type input "30"
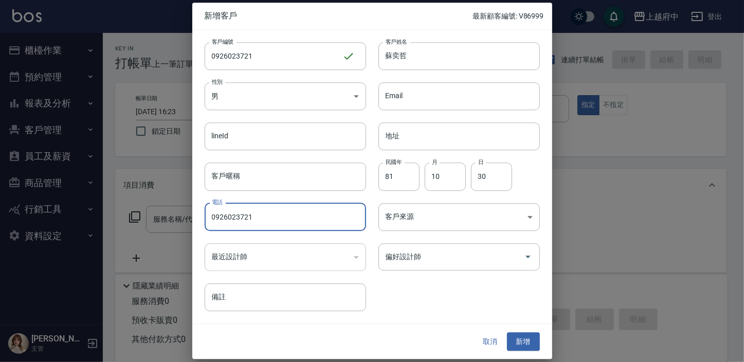
type input "0926023721"
click at [450, 286] on div "客戶編號 0926023721 ​ 客戶編號 客戶姓名 蘇奕哲 客戶姓名 性別 男 MALE 性別 Email Email lineId lineId 地址 …" at bounding box center [366, 170] width 348 height 281
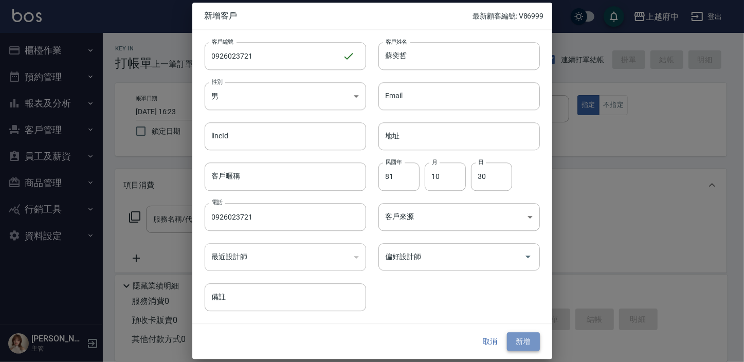
click at [520, 341] on button "新增" at bounding box center [523, 341] width 33 height 19
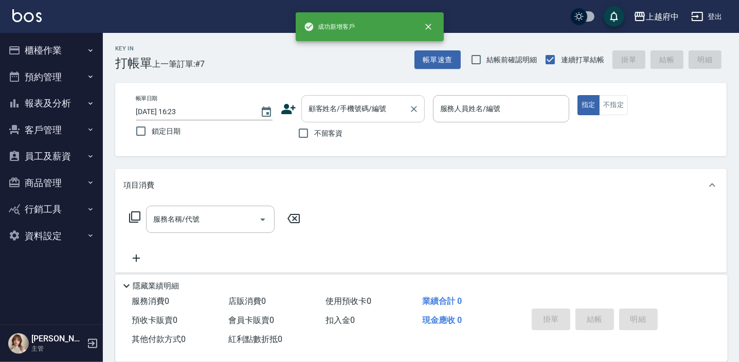
click at [347, 103] on div "顧客姓名/手機號碼/編號 顧客姓名/手機號碼/編號" at bounding box center [362, 108] width 123 height 27
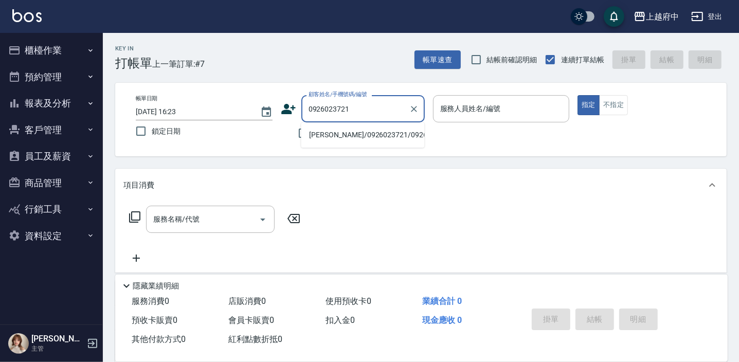
click at [351, 135] on li "蘇奕哲/0926023721/0926023721" at bounding box center [362, 134] width 123 height 17
type input "蘇奕哲/0926023721/0926023721"
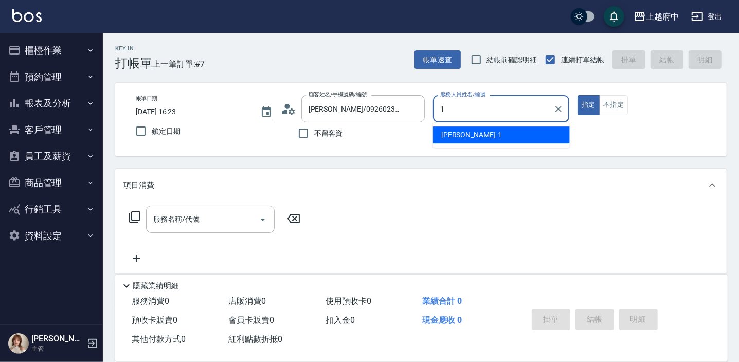
type input "Annie -1"
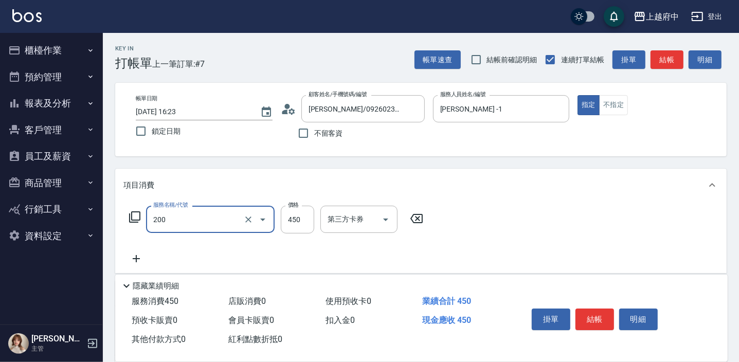
type input "有機洗髮(200)"
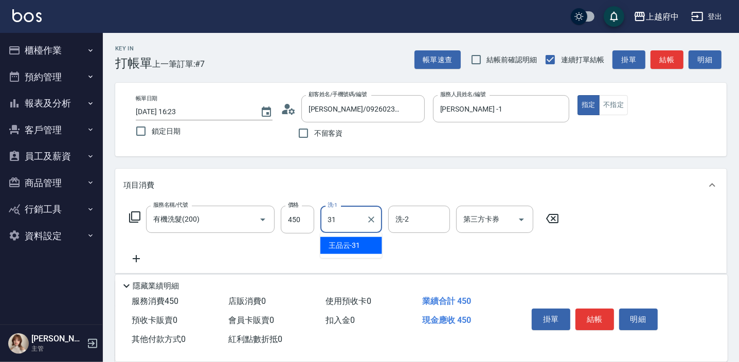
type input "王品云-31"
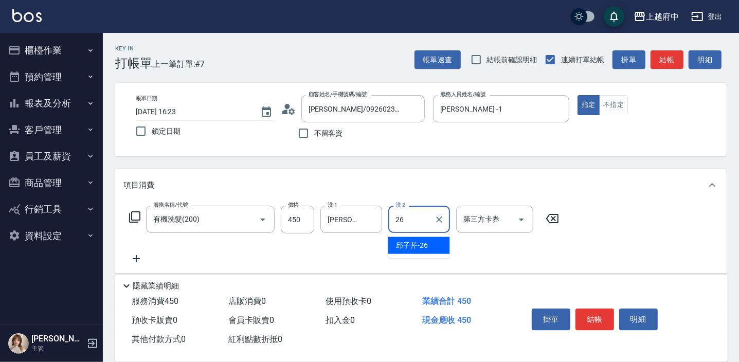
type input "邱子芹-26"
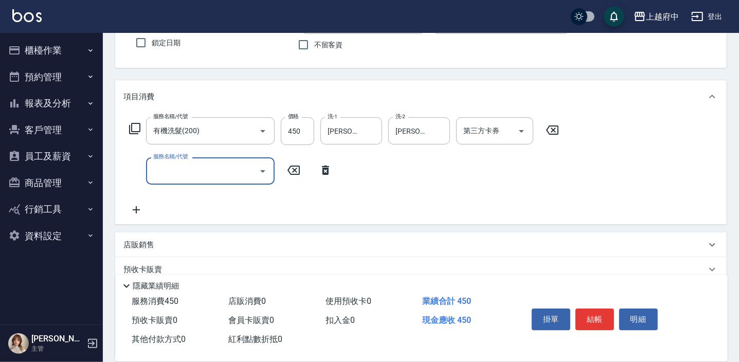
scroll to position [93, 0]
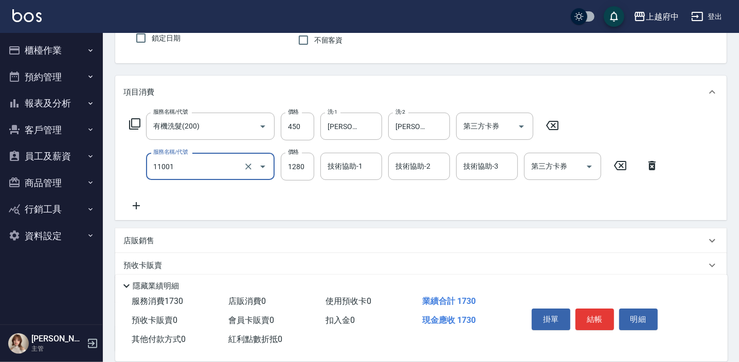
type input "燙髮S(11001)"
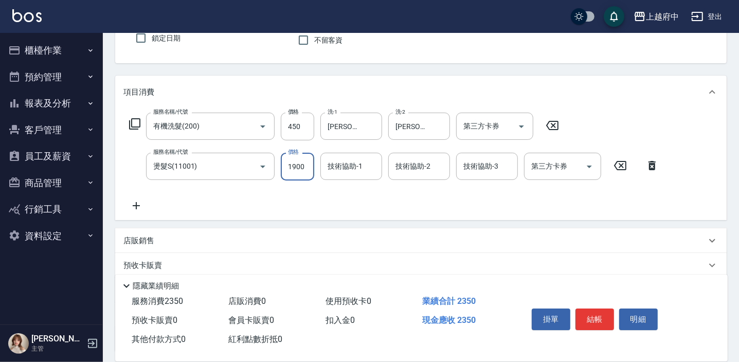
type input "1900"
click at [625, 163] on icon at bounding box center [620, 165] width 26 height 12
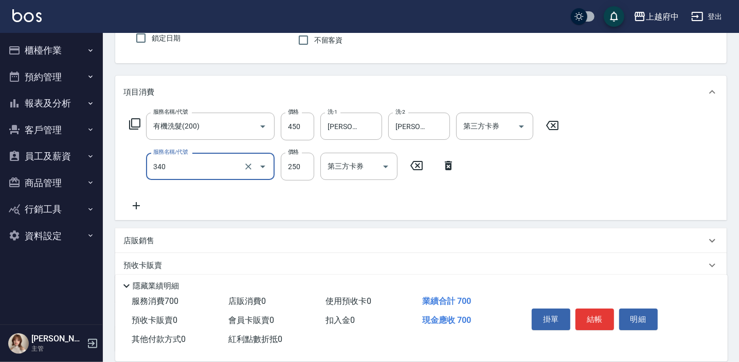
type input "剪髮(340)"
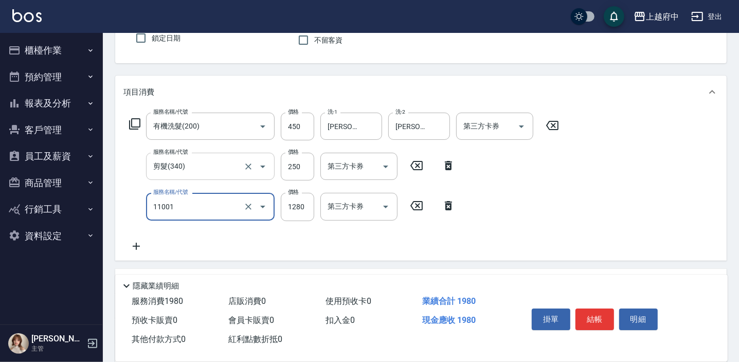
type input "燙髮S(11001)"
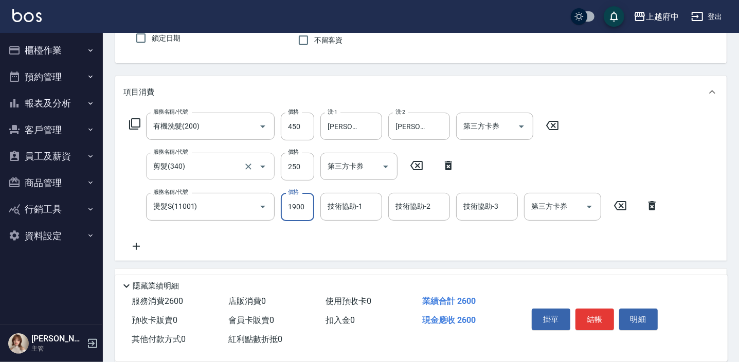
type input "1900"
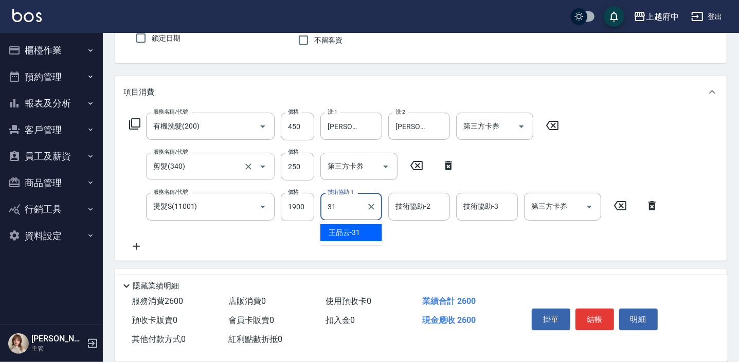
type input "王品云-31"
click at [372, 240] on div "服務名稱/代號 有機洗髮(200) 服務名稱/代號 價格 450 價格 洗-1 王品云-31 洗-1 洗-2 邱子芹-26 洗-2 第三方卡券 第三方卡券 服…" at bounding box center [393, 182] width 541 height 139
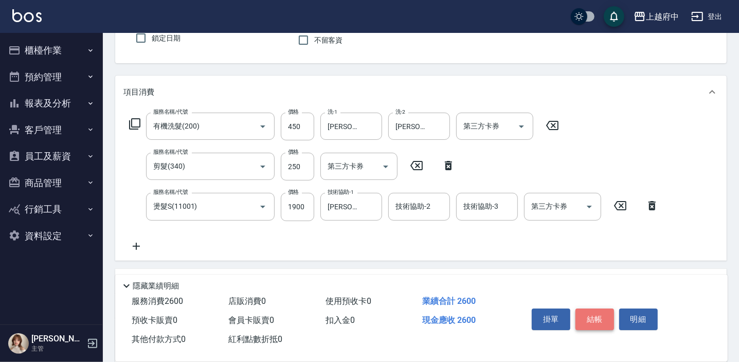
click at [589, 321] on button "結帳" at bounding box center [594, 320] width 39 height 22
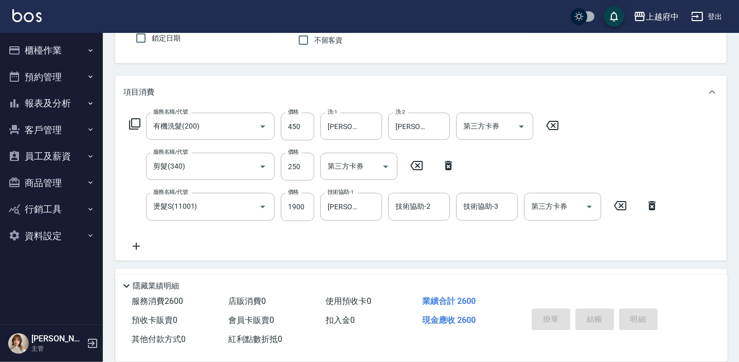
type input "2025/09/19 16:26"
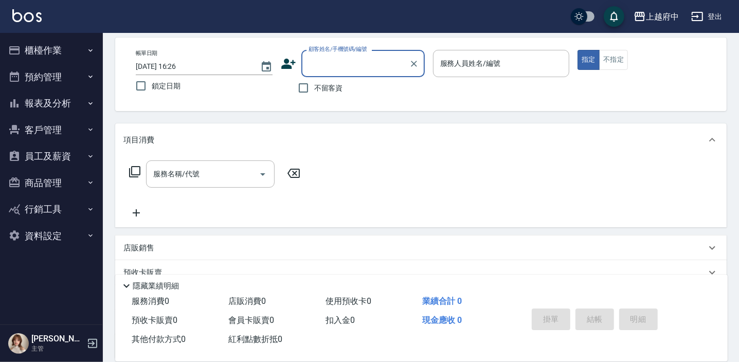
scroll to position [0, 0]
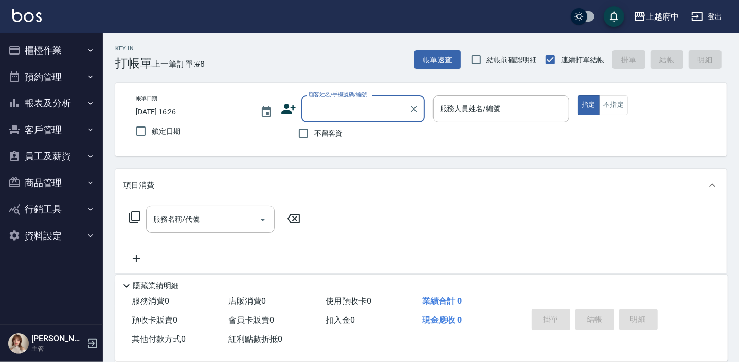
type input "ㄔ"
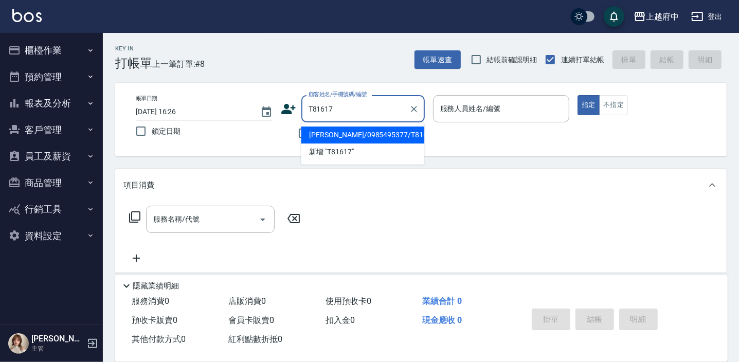
drag, startPoint x: 346, startPoint y: 133, endPoint x: 344, endPoint y: 138, distance: 5.5
click at [346, 132] on li "陳欣珮/0985495377/T81617" at bounding box center [362, 134] width 123 height 17
type input "陳欣珮/0985495377/T81617"
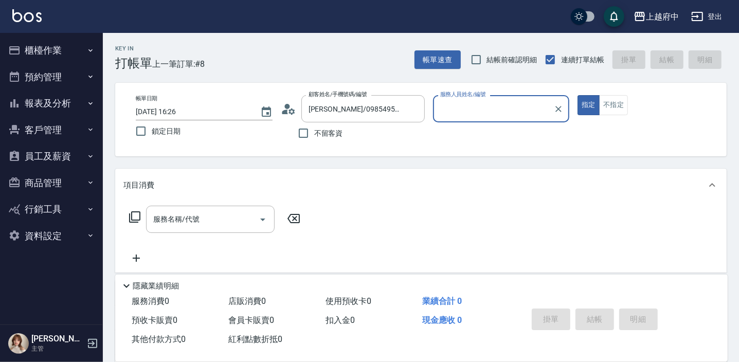
type input "Annie -1"
click at [577, 95] on button "指定" at bounding box center [588, 105] width 22 height 20
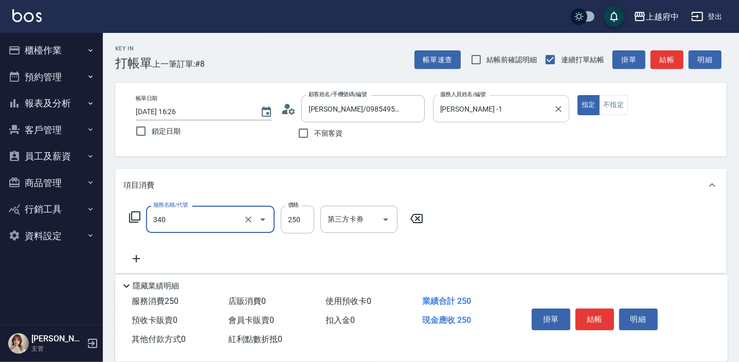
type input "剪髮(340)"
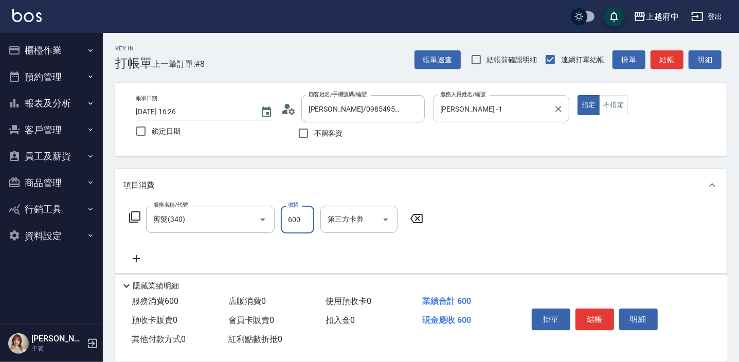
type input "600"
click at [581, 311] on button "結帳" at bounding box center [594, 320] width 39 height 22
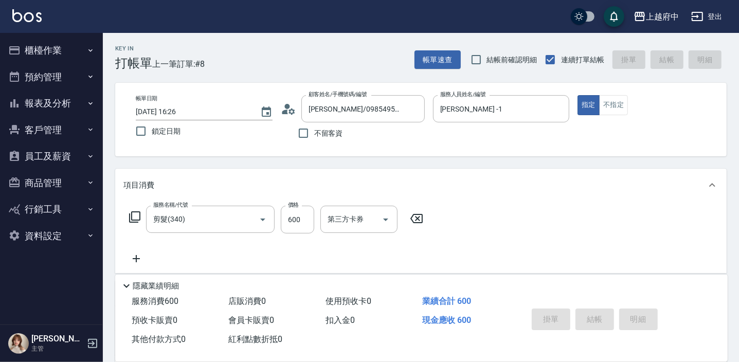
type input "2025/09/19 16:28"
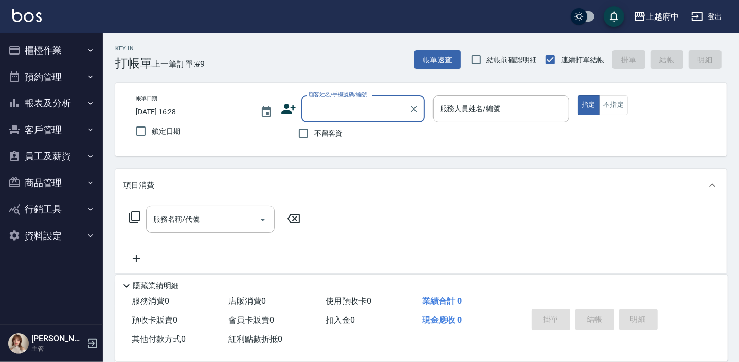
click at [288, 110] on icon at bounding box center [288, 109] width 14 height 10
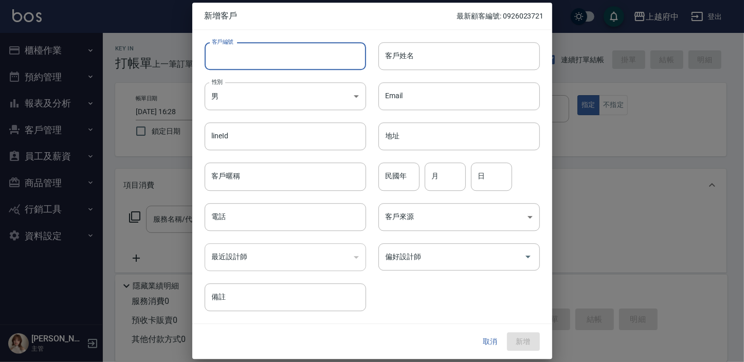
click at [260, 55] on input "客戶編號" at bounding box center [285, 56] width 161 height 28
type input "0925675926"
click at [412, 57] on input "客戶姓名" at bounding box center [458, 56] width 161 height 28
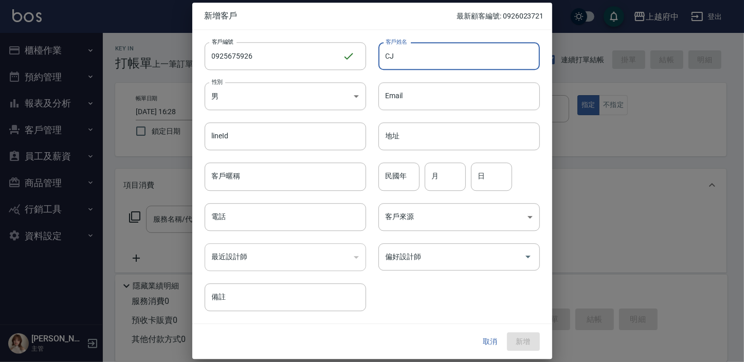
type input "C"
type input "黃奕維"
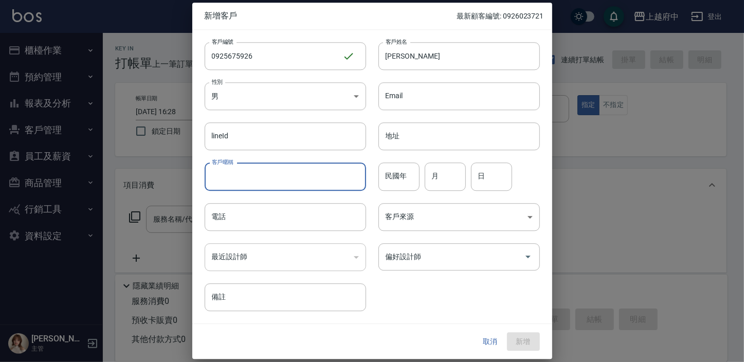
click at [231, 182] on input "客戶暱稱" at bounding box center [285, 177] width 161 height 28
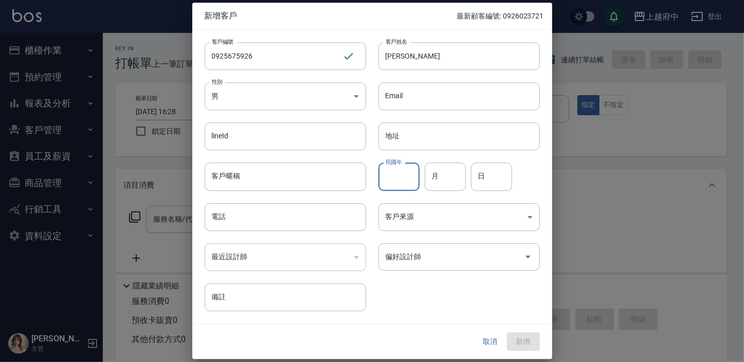
click at [393, 183] on input "民國年" at bounding box center [398, 177] width 41 height 28
type input "81"
type input "8"
type input "29"
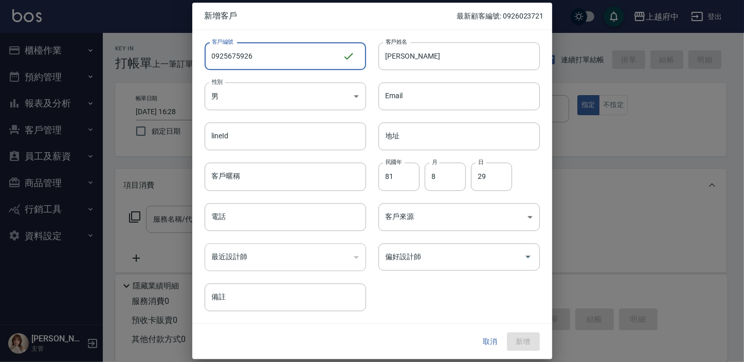
drag, startPoint x: 251, startPoint y: 57, endPoint x: 184, endPoint y: 55, distance: 67.4
click at [184, 55] on div "新增客戶 最新顧客編號: 0926023721 客戶編號 0925675926 ​ 客戶編號 客戶姓名 黃奕維 客戶姓名 性別 男 MALE 性別 Email…" at bounding box center [372, 181] width 744 height 362
click at [249, 225] on input "電話" at bounding box center [285, 217] width 161 height 28
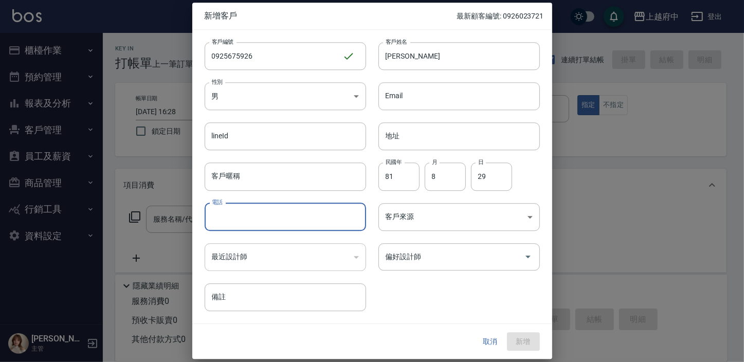
paste input "0925675926"
type input "0925675926"
click at [521, 342] on button "新增" at bounding box center [523, 341] width 33 height 19
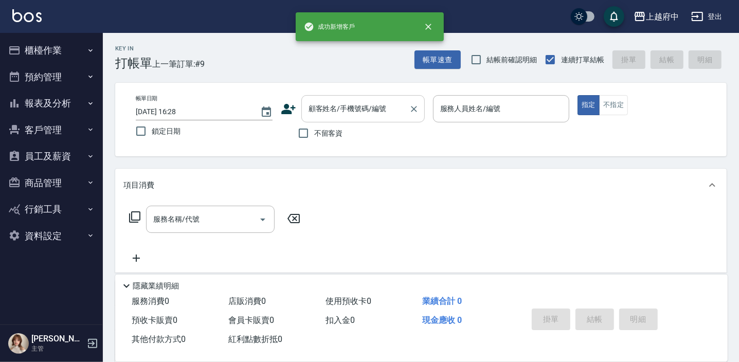
click at [334, 111] on input "顧客姓名/手機號碼/編號" at bounding box center [355, 109] width 99 height 18
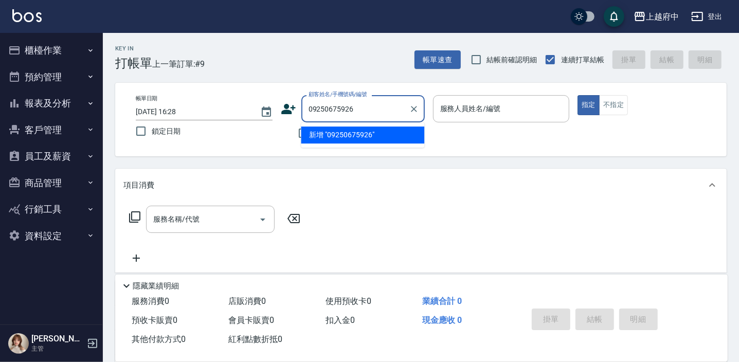
click at [329, 108] on input "09250675926" at bounding box center [355, 109] width 99 height 18
click at [346, 135] on li "黃奕維/0925675926/0925675926" at bounding box center [362, 134] width 123 height 17
type input "黃奕維/0925675926/0925675926"
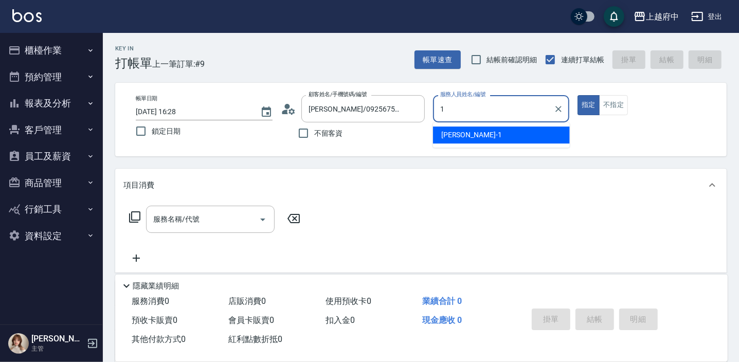
type input "Annie -1"
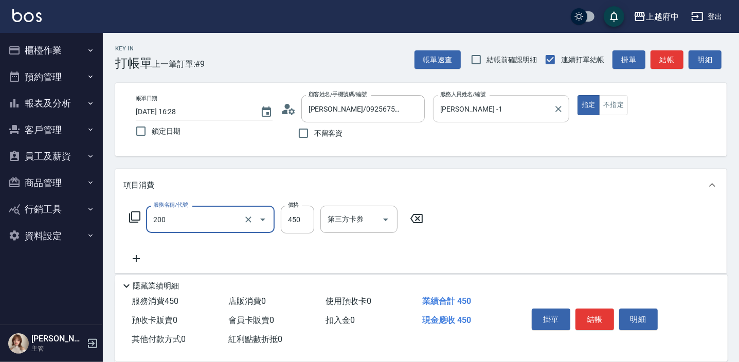
type input "有機洗髮(200)"
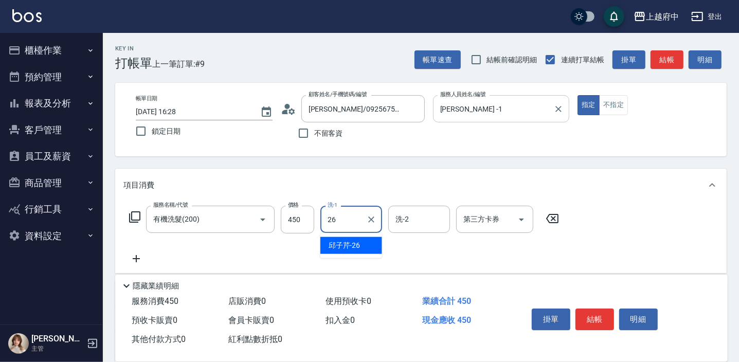
type input "邱子芹-26"
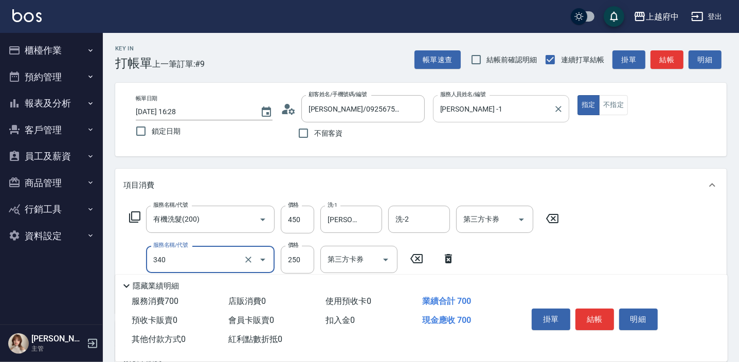
type input "剪髮(340)"
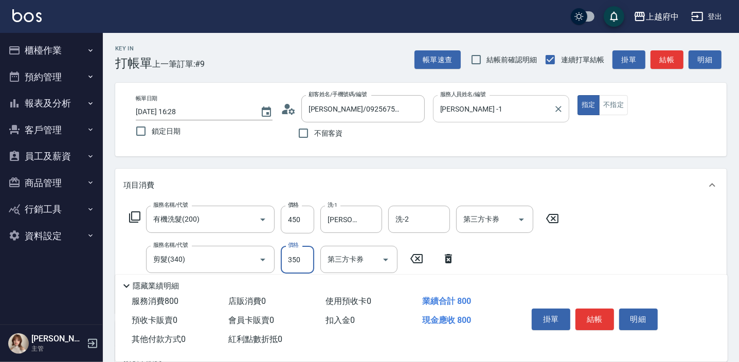
type input "350"
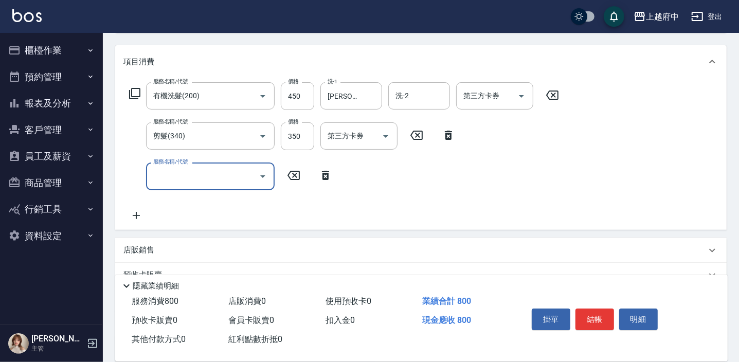
scroll to position [140, 0]
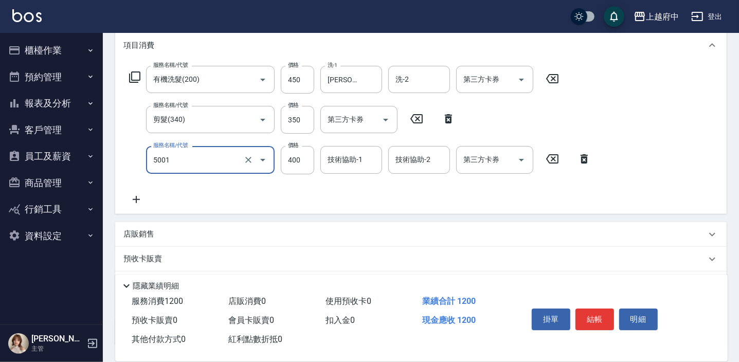
type input "側邊壓貼(5001)"
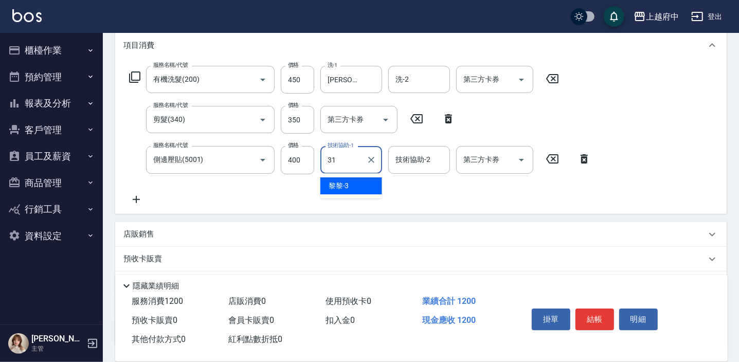
type input "王品云-31"
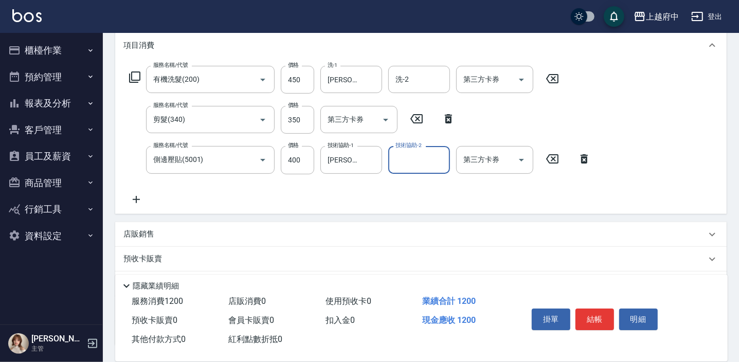
click at [516, 200] on div "服務名稱/代號 有機洗髮(200) 服務名稱/代號 價格 450 價格 洗-1 邱子芹-26 洗-1 洗-2 洗-2 第三方卡券 第三方卡券 服務名稱/代號 …" at bounding box center [360, 135] width 474 height 139
click at [596, 318] on button "結帳" at bounding box center [594, 320] width 39 height 22
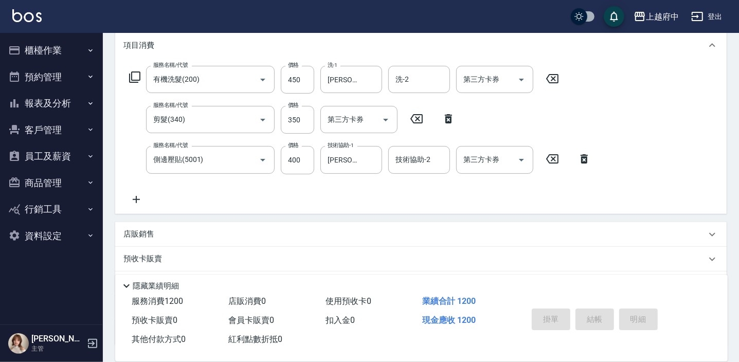
type input "2025/09/19 16:29"
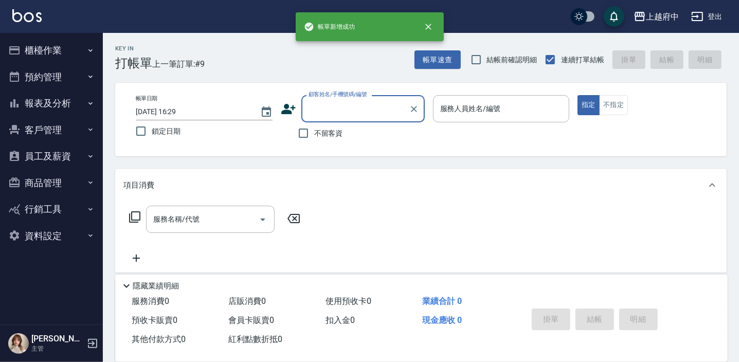
scroll to position [0, 0]
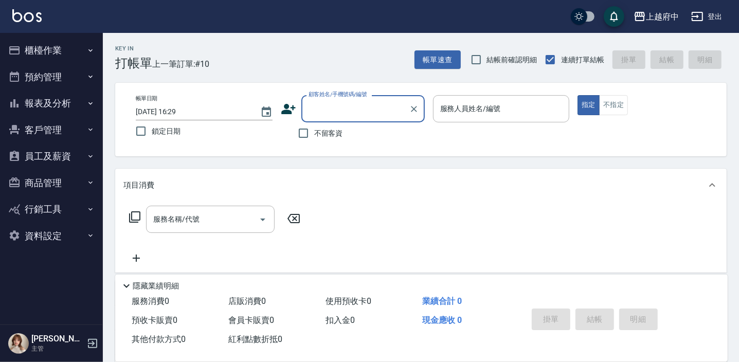
type input "ㄔ"
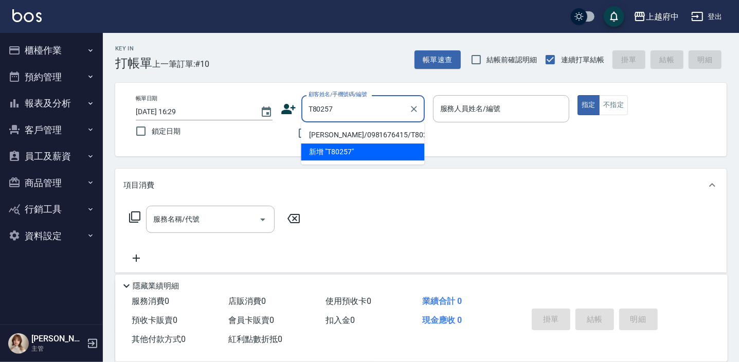
click at [353, 136] on li "陳奕炫/0981676415/T80257" at bounding box center [362, 134] width 123 height 17
type input "陳奕炫/0981676415/T80257"
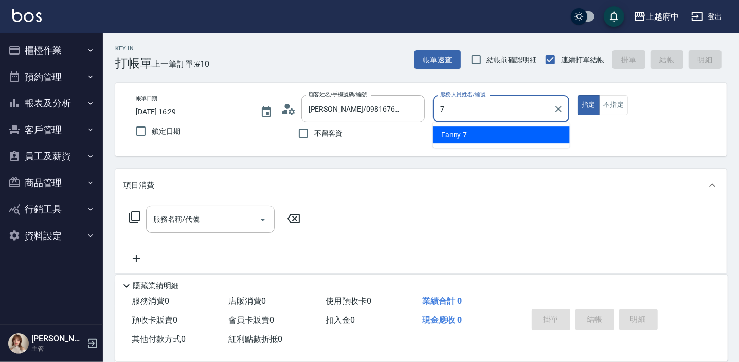
type input "Fanny-7"
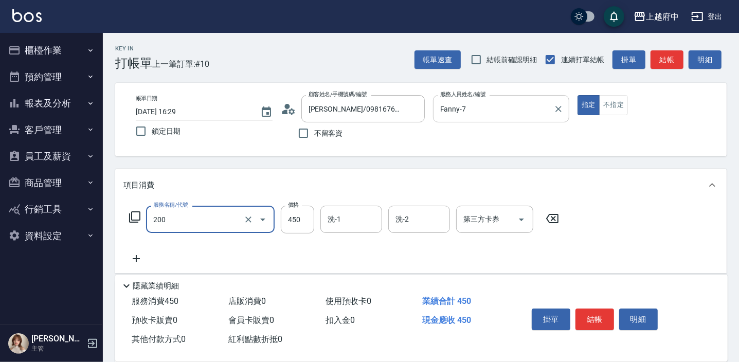
type input "有機洗髮(200)"
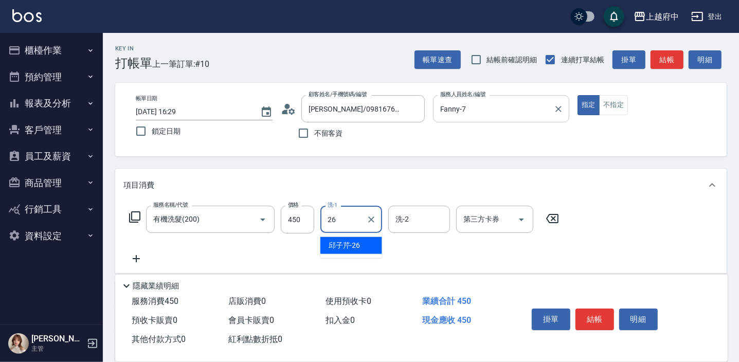
type input "邱子芹-26"
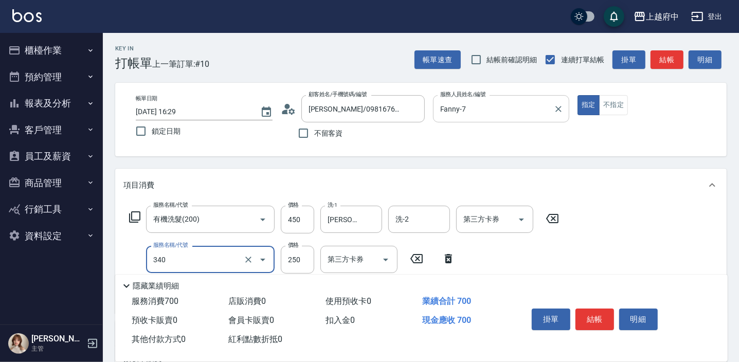
type input "剪髮(340)"
click at [505, 250] on div "服務名稱/代號 有機洗髮(200) 服務名稱/代號 價格 450 價格 洗-1 邱子芹-26 洗-1 洗-2 洗-2 第三方卡券 第三方卡券 服務名稱/代號 …" at bounding box center [344, 255] width 442 height 99
click at [601, 318] on button "結帳" at bounding box center [594, 320] width 39 height 22
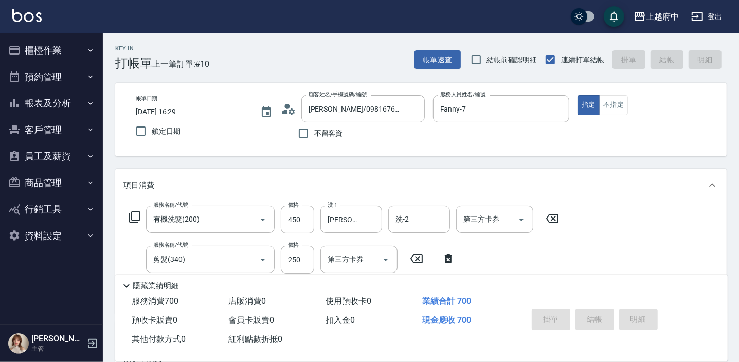
type input "2025/09/19 16:30"
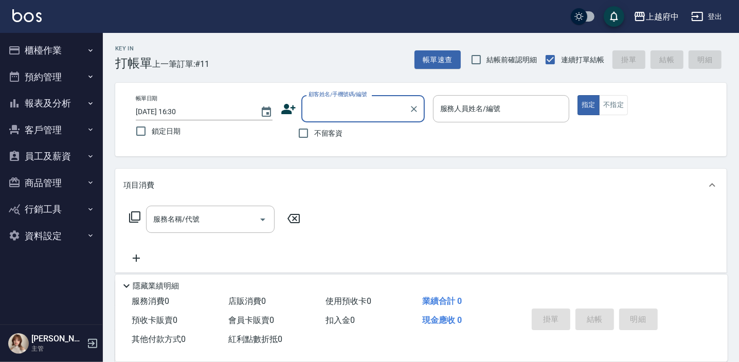
click at [289, 113] on icon at bounding box center [288, 109] width 14 height 10
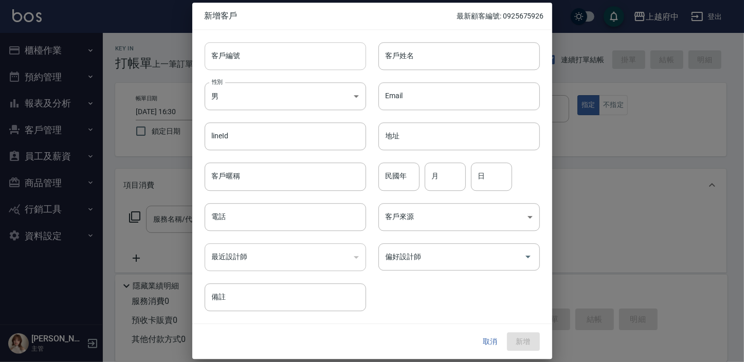
click at [248, 55] on input "客戶編號" at bounding box center [285, 56] width 161 height 28
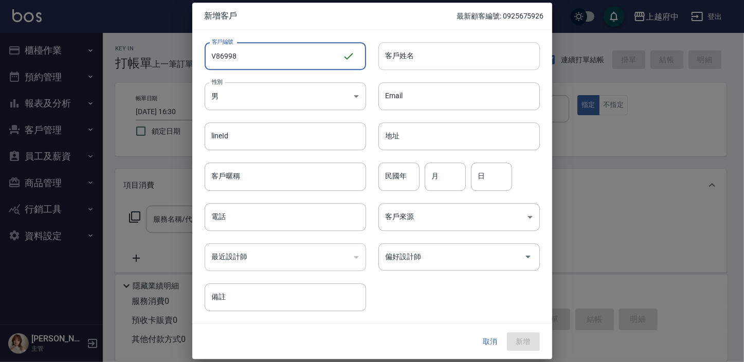
type input "V86998"
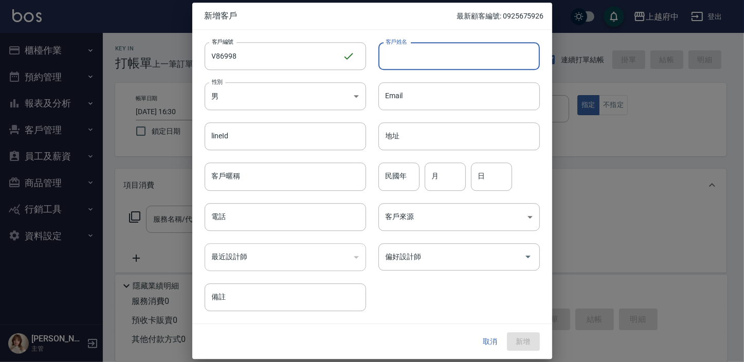
click at [387, 52] on input "客戶姓名" at bounding box center [458, 56] width 161 height 28
type input "5"
type input "張展瀛"
click at [257, 173] on input "客戶暱稱" at bounding box center [285, 177] width 161 height 28
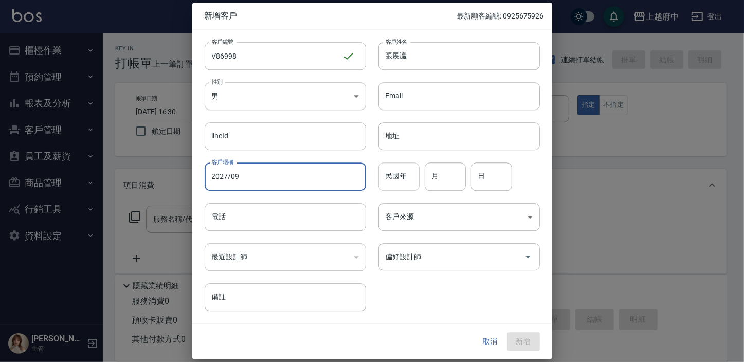
type input "2027/09"
click at [402, 169] on div "民國年 民國年" at bounding box center [398, 177] width 41 height 28
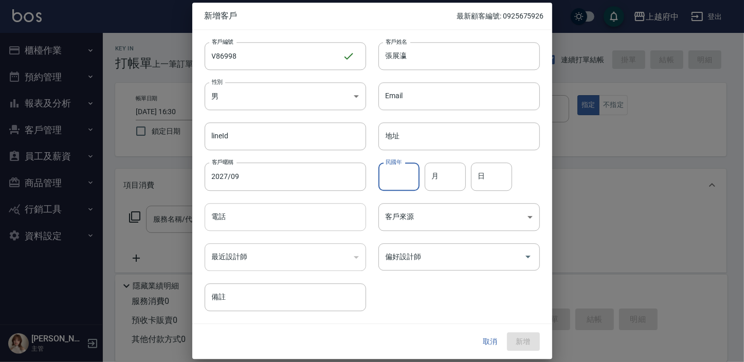
click at [231, 225] on input "電話" at bounding box center [285, 217] width 161 height 28
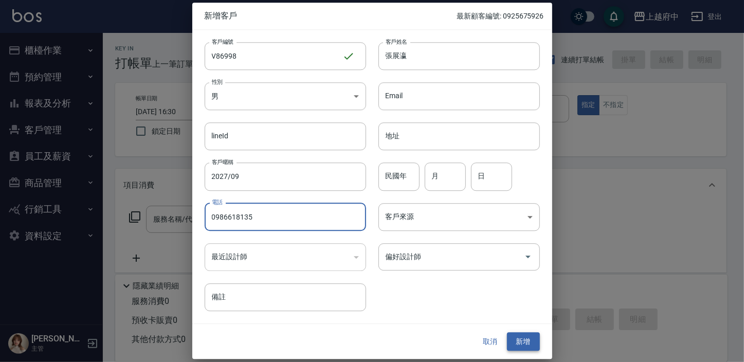
type input "0986618135"
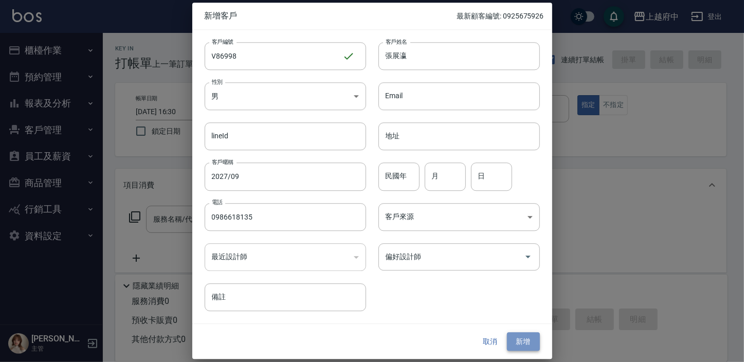
click at [519, 342] on button "新增" at bounding box center [523, 341] width 33 height 19
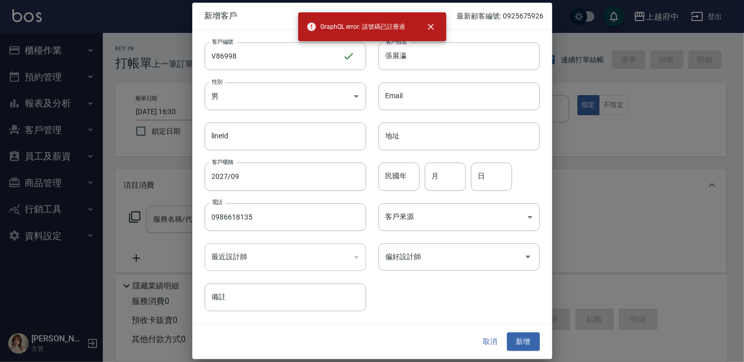
click at [492, 340] on button "取消" at bounding box center [490, 341] width 33 height 19
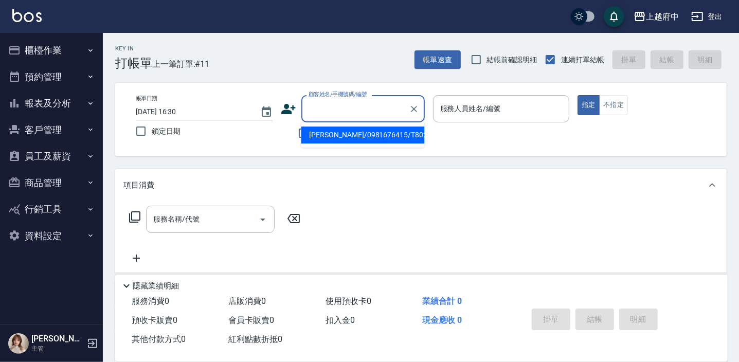
click at [329, 108] on input "顧客姓名/手機號碼/編號" at bounding box center [355, 109] width 99 height 18
click at [384, 132] on li "張展瀛/0986618135/V86998" at bounding box center [362, 134] width 123 height 17
type input "張展瀛/0986618135/V86998"
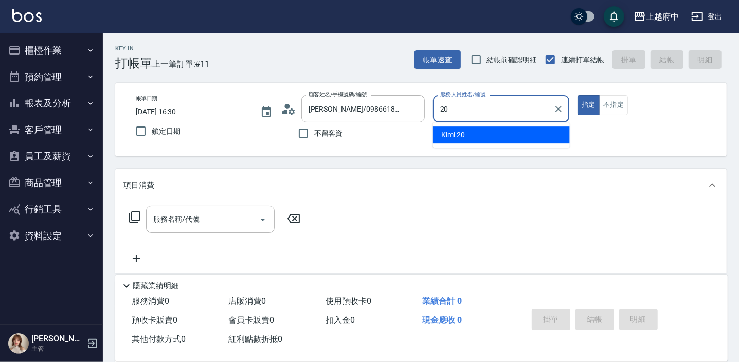
type input "Kimi-20"
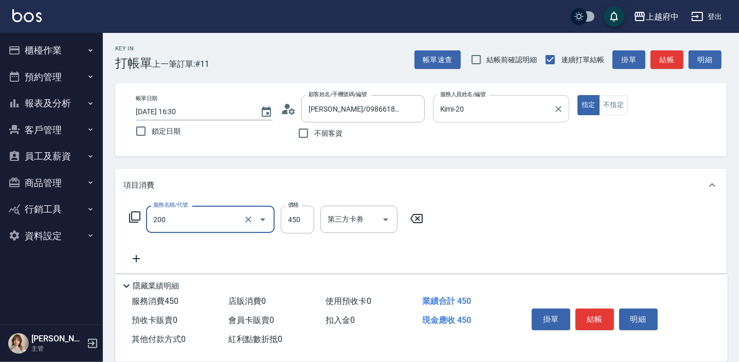
type input "有機洗髮(200)"
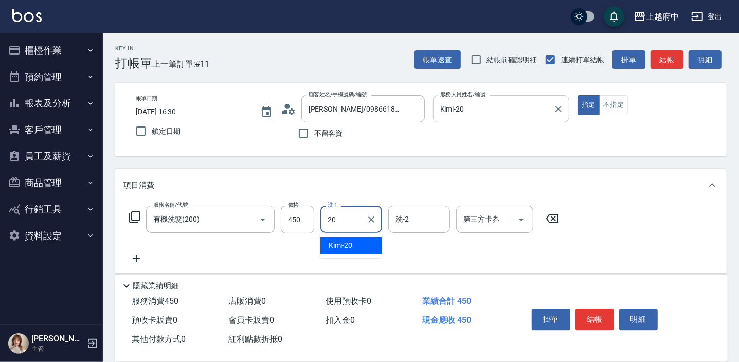
type input "Kimi-20"
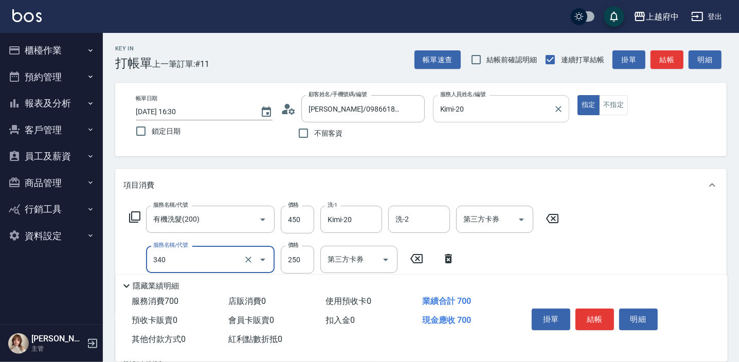
type input "剪髮(340)"
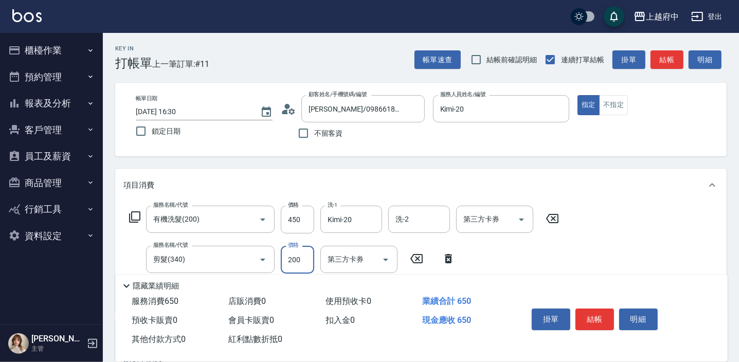
type input "200"
click at [539, 255] on div "服務名稱/代號 有機洗髮(200) 服務名稱/代號 價格 450 價格 洗-1 Kimi-20 洗-1 洗-2 洗-2 第三方卡券 第三方卡券 服務名稱/代號…" at bounding box center [344, 255] width 442 height 99
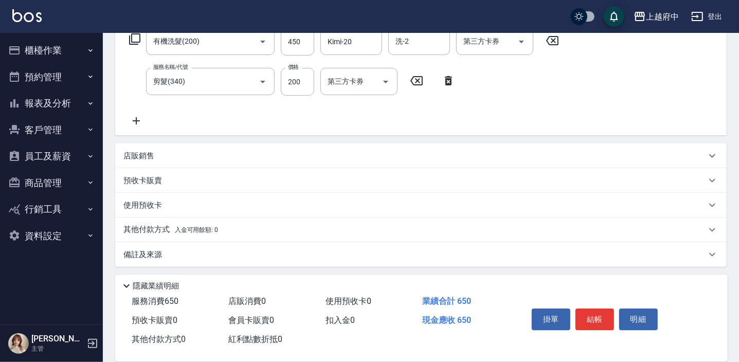
scroll to position [179, 0]
click at [146, 157] on p "店販銷售" at bounding box center [138, 154] width 31 height 11
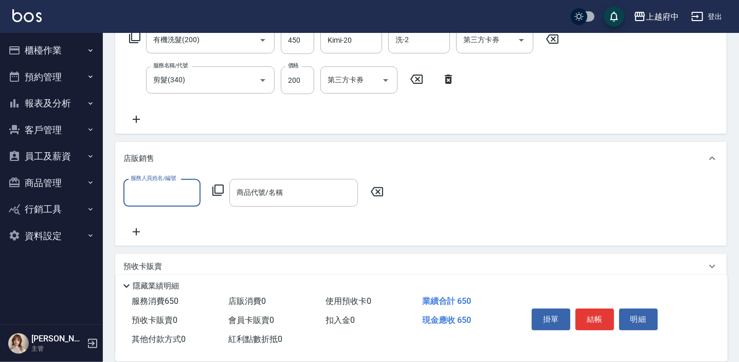
scroll to position [0, 0]
type input "Kimi-20"
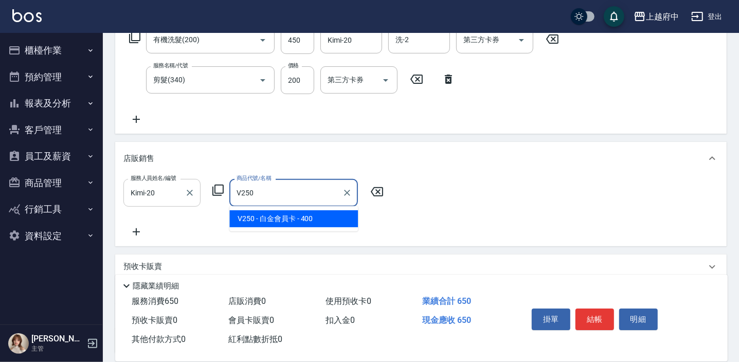
type input "白金會員卡"
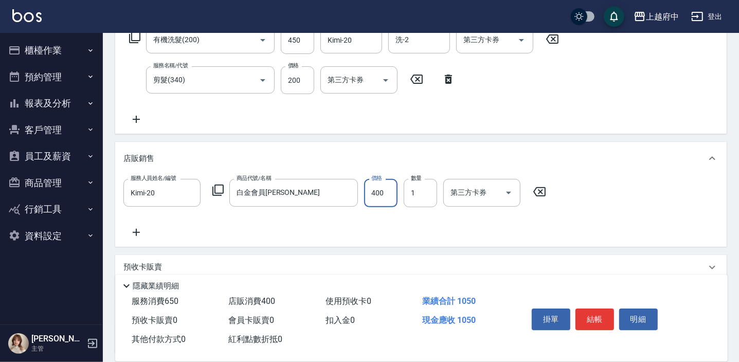
click at [300, 226] on div "服務人員姓名/編號 Kimi-20 服務人員姓名/編號 商品代號/名稱 白金會員卡 商品代號/名稱 價格 400 價格 數量 1 數量 第三方卡券 第三方卡券" at bounding box center [420, 208] width 595 height 59
click at [592, 321] on button "結帳" at bounding box center [594, 320] width 39 height 22
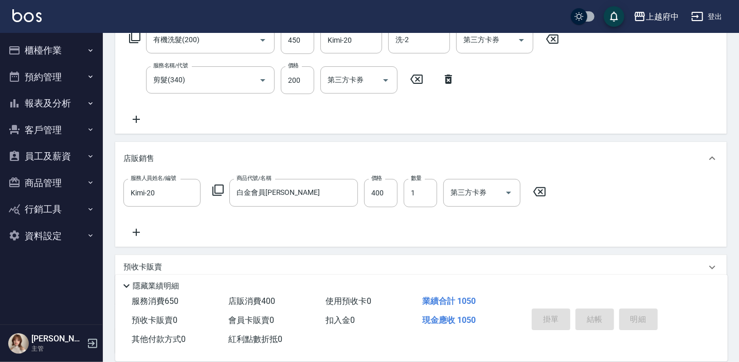
type input "2025/09/19 16:33"
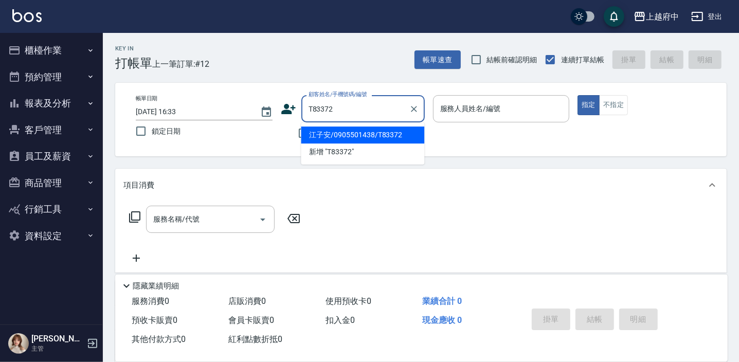
click at [332, 129] on li "江子安/0905501438/T83372" at bounding box center [362, 134] width 123 height 17
type input "江子安/0905501438/T83372"
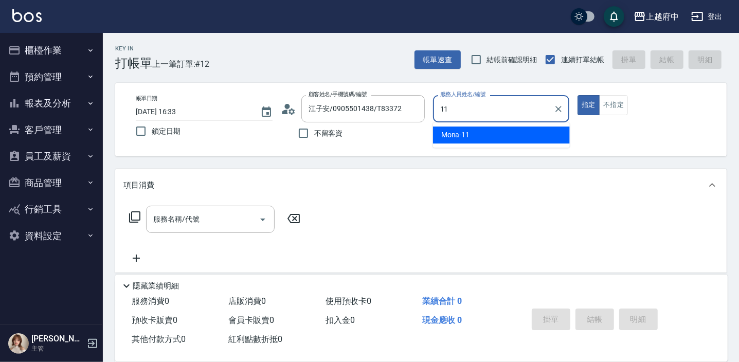
type input "Mona-11"
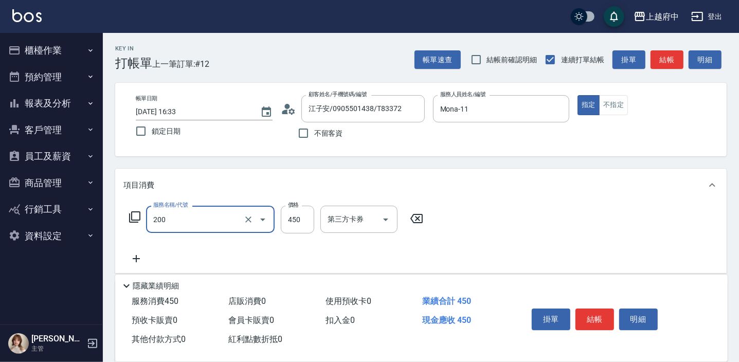
type input "有機洗髮(200)"
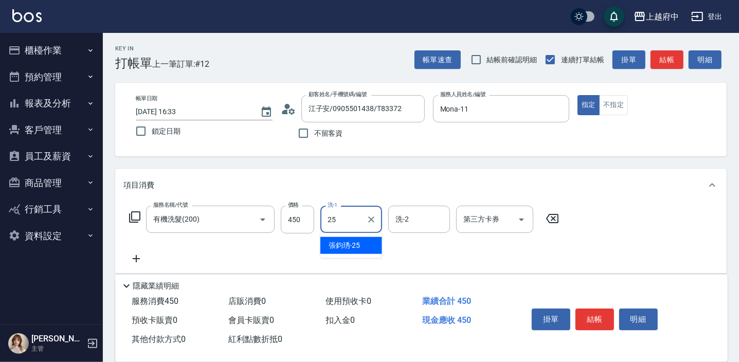
type input "張鈞琇-25"
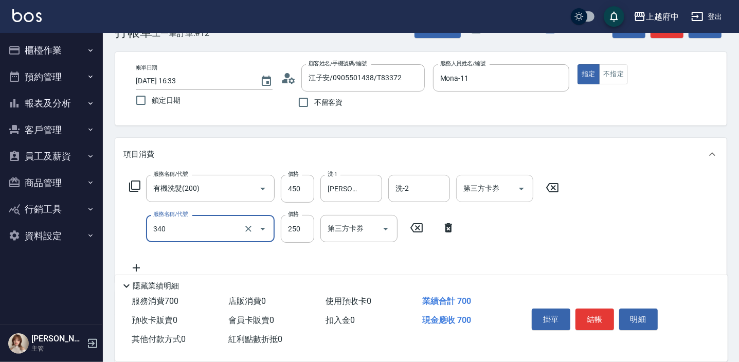
scroll to position [46, 0]
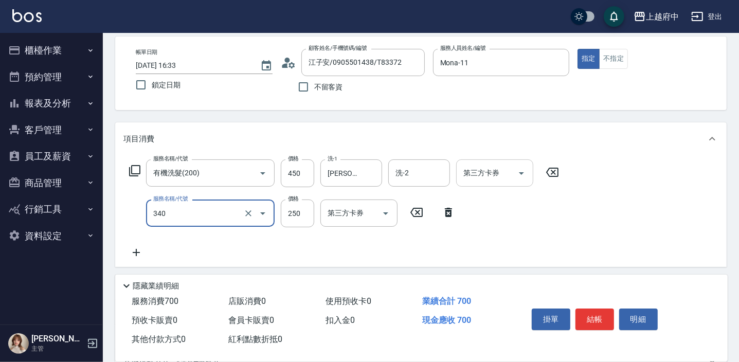
type input "剪髮(340)"
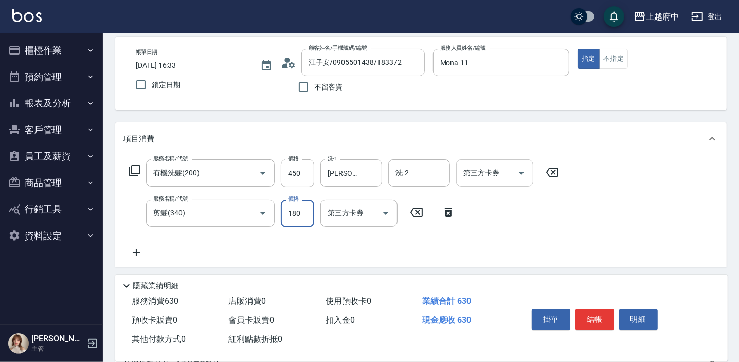
type input "180"
click at [523, 229] on div "服務名稱/代號 有機洗髮(200) 服務名稱/代號 價格 450 價格 洗-1 張鈞琇-25 洗-1 洗-2 洗-2 第三方卡券 第三方卡券 服務名稱/代號 …" at bounding box center [344, 208] width 442 height 99
click at [587, 318] on button "結帳" at bounding box center [594, 320] width 39 height 22
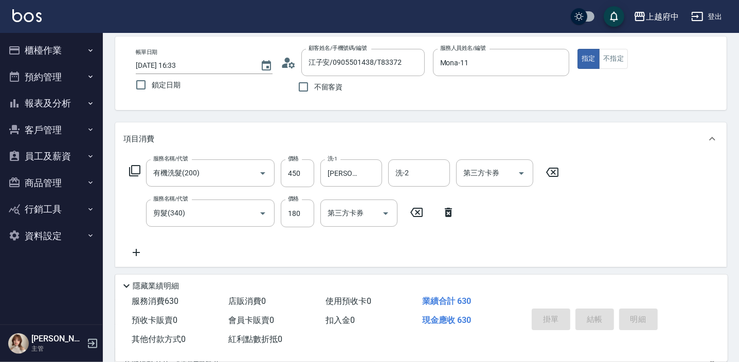
type input "2025/09/19 16:34"
